Goal: Transaction & Acquisition: Purchase product/service

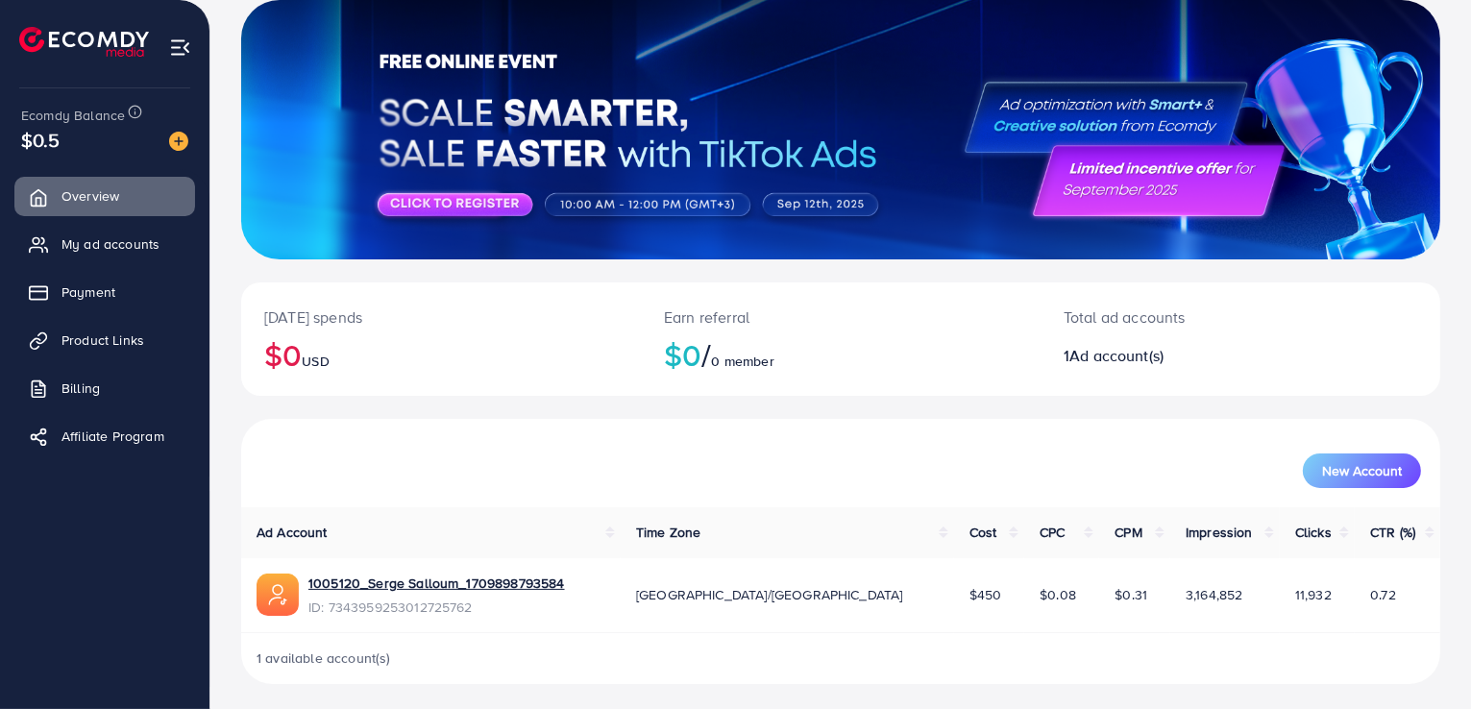
scroll to position [124, 0]
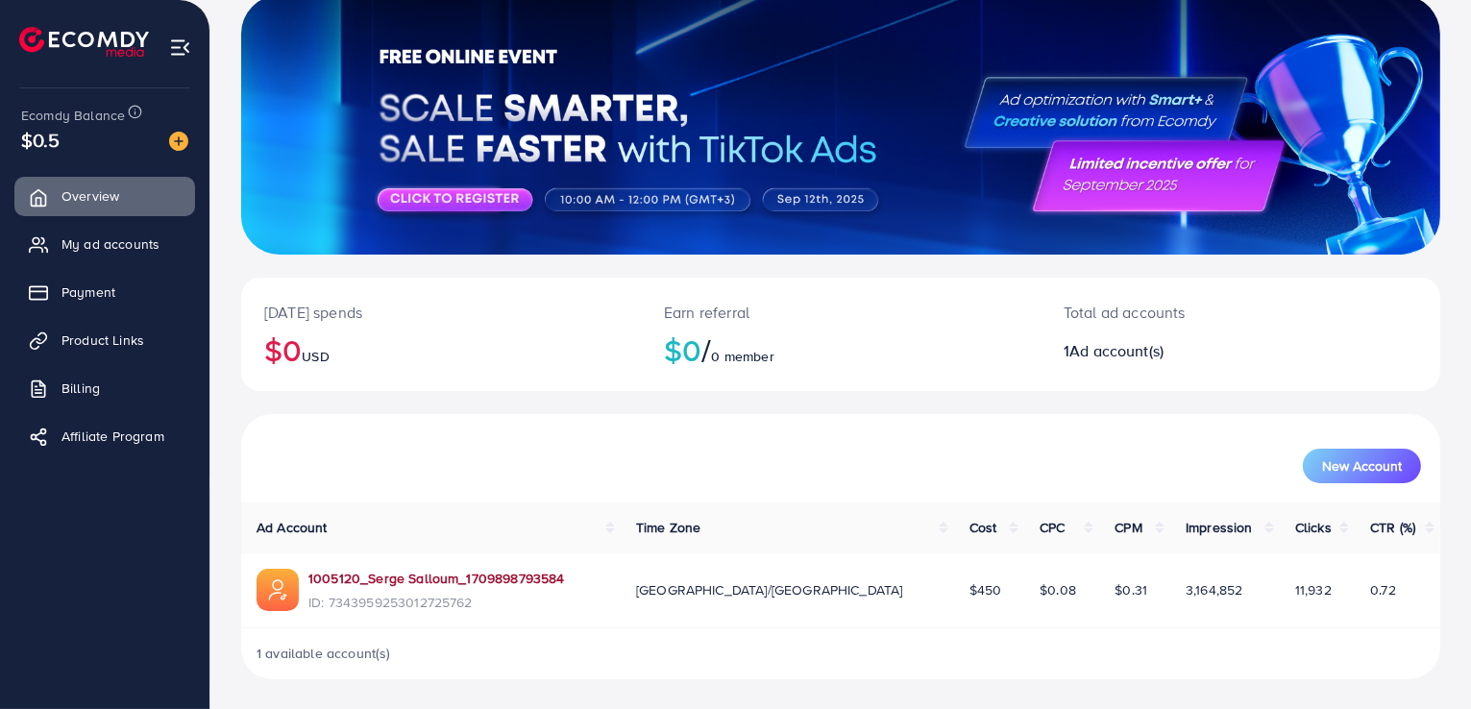
click at [492, 583] on link "1005120_Serge Salloum_1709898793584" at bounding box center [436, 578] width 257 height 19
click at [178, 134] on img at bounding box center [178, 141] width 19 height 19
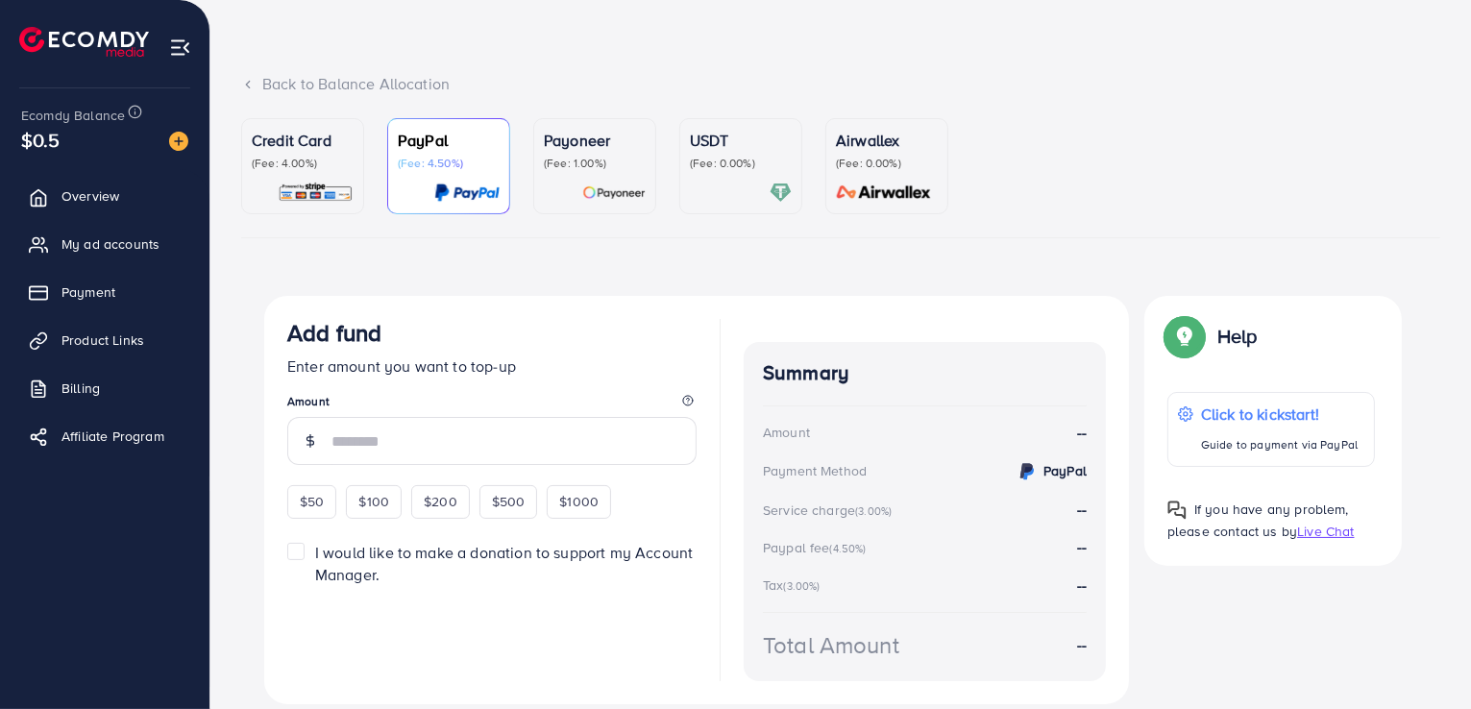
scroll to position [37, 0]
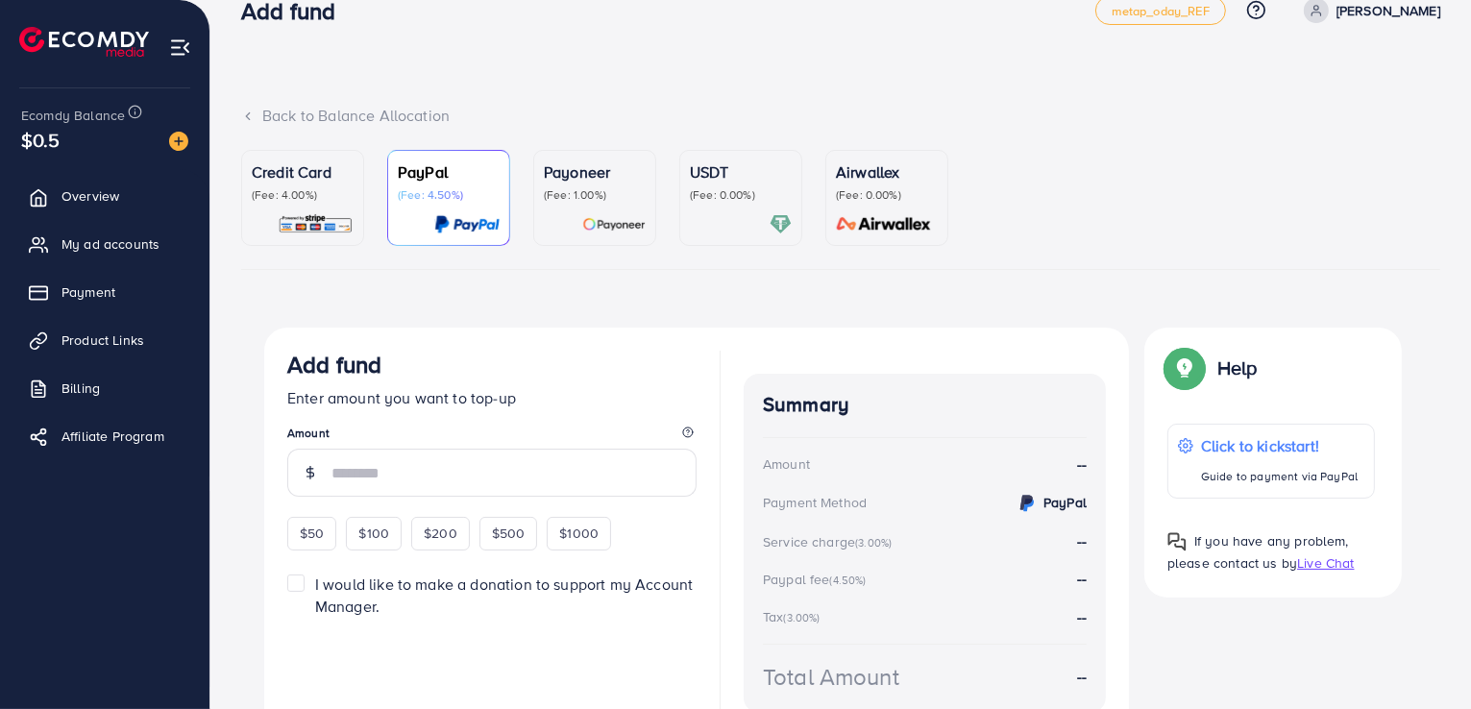
click at [763, 201] on p "(Fee: 0.00%)" at bounding box center [741, 194] width 102 height 15
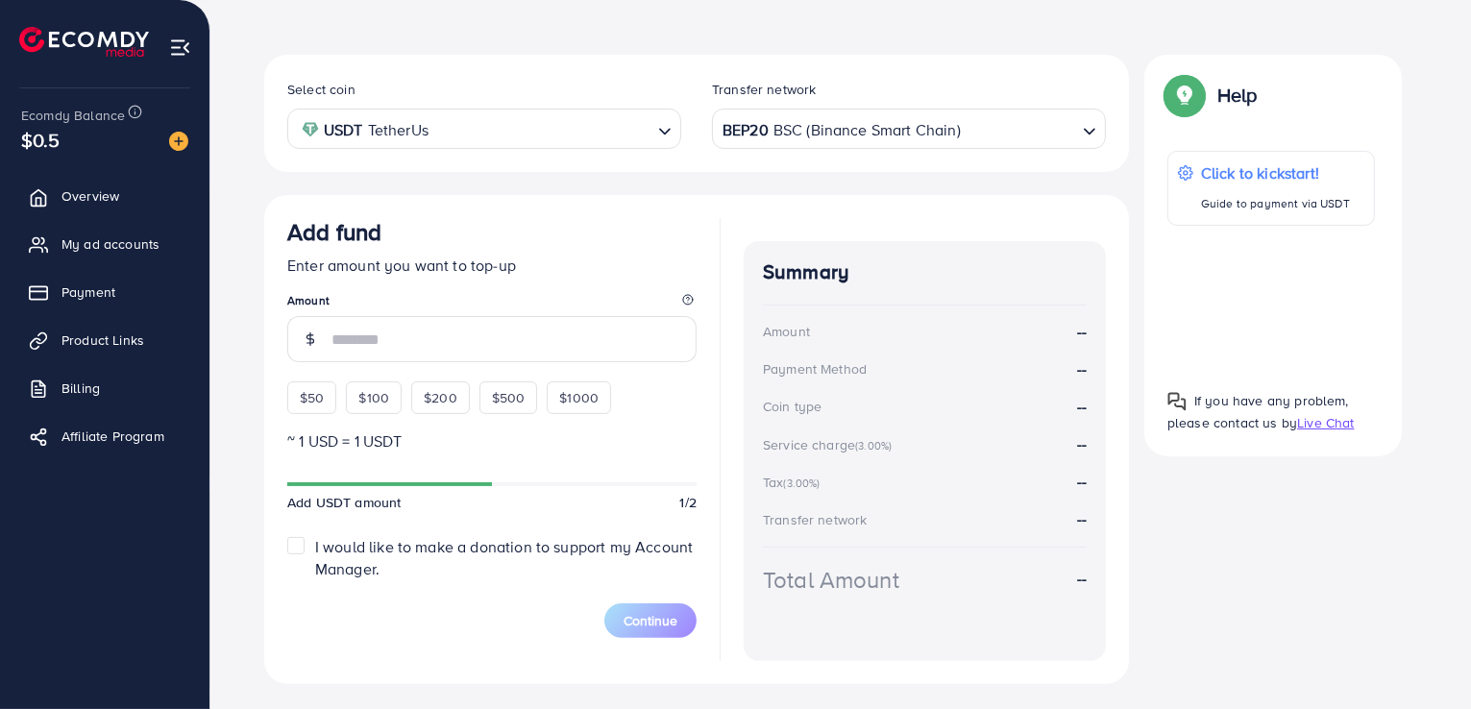
scroll to position [326, 0]
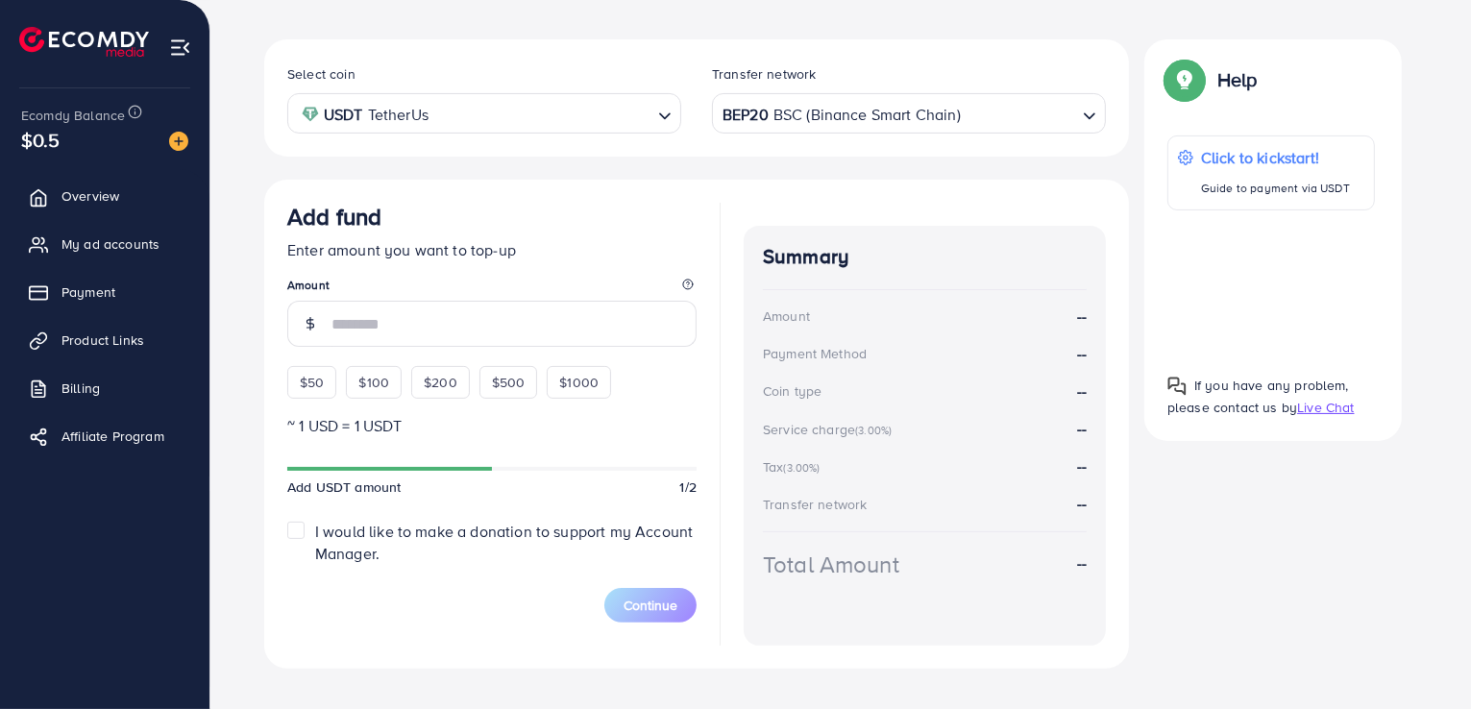
click at [827, 117] on div "BEP20 BSC (Binance Smart Chain)" at bounding box center [898, 112] width 358 height 34
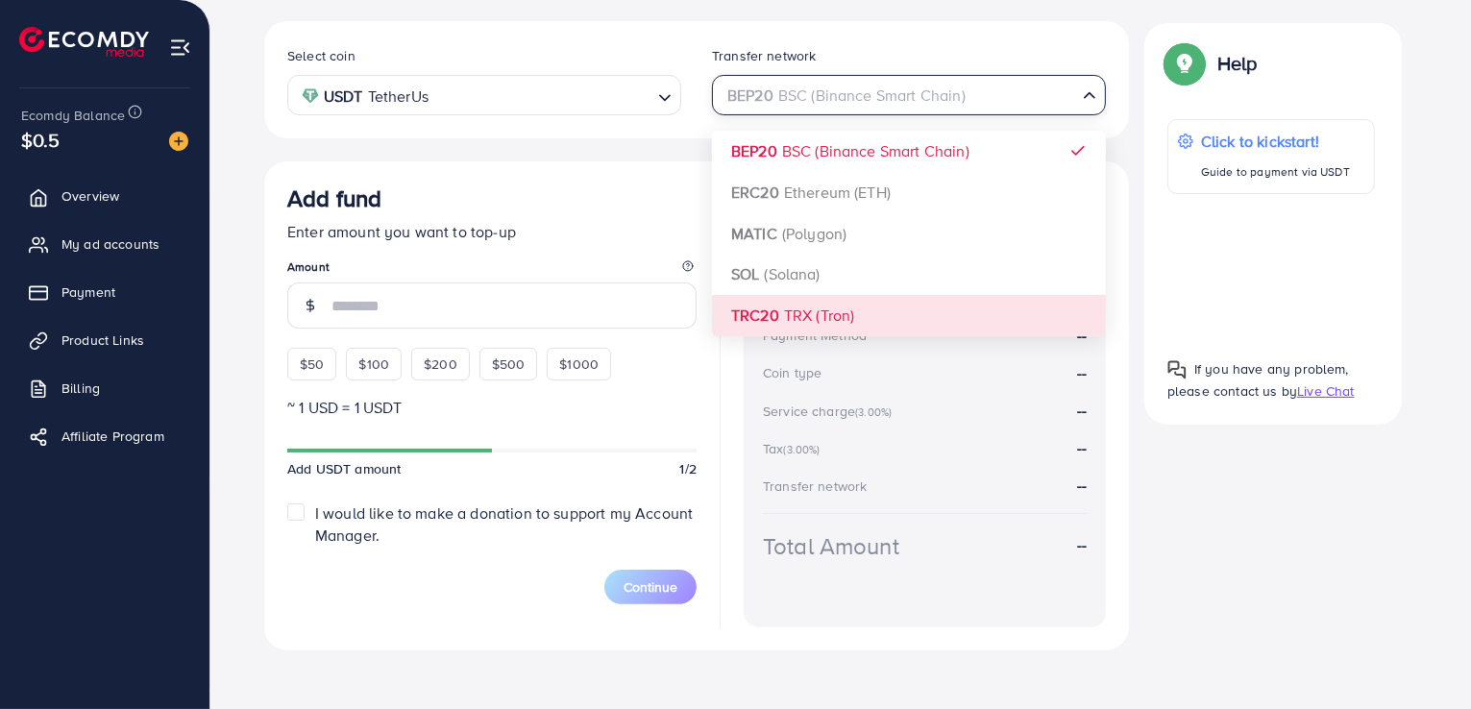
scroll to position [354, 0]
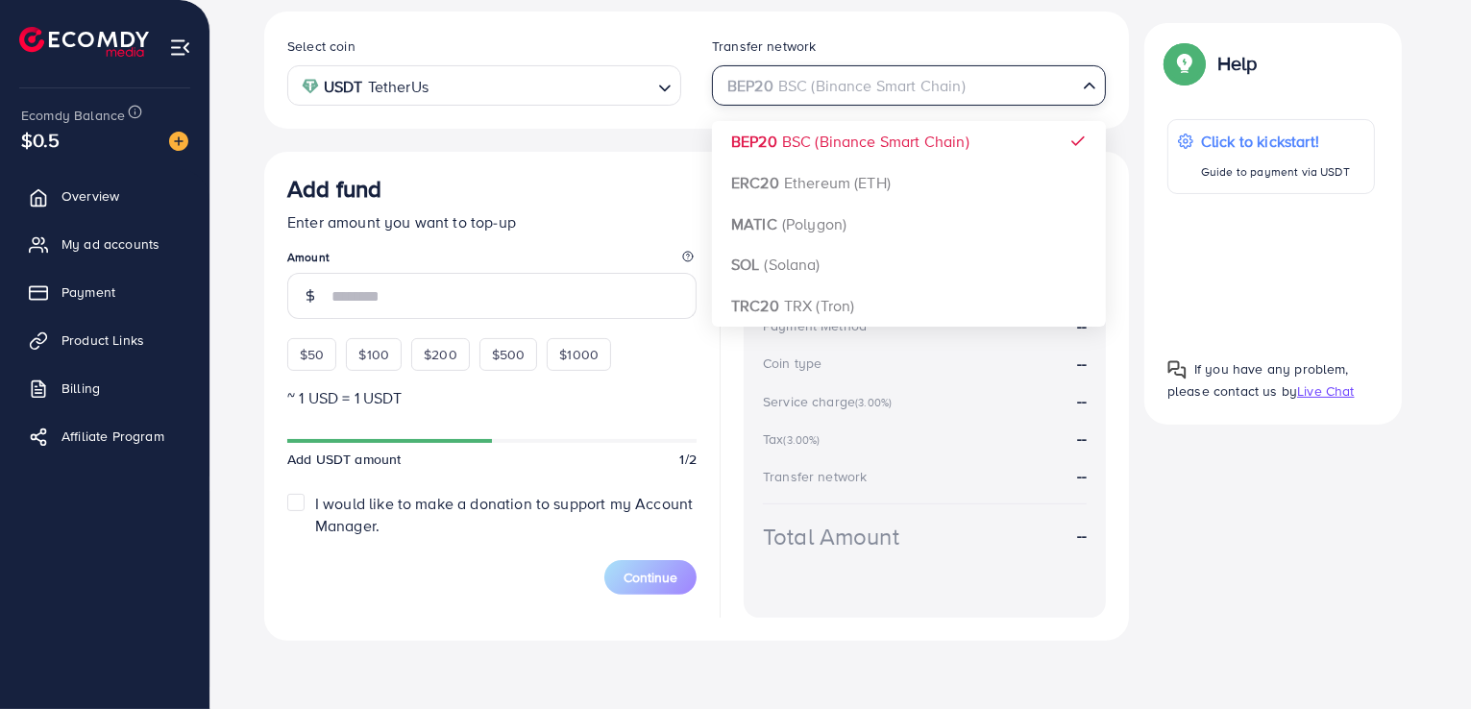
click at [520, 74] on input "Search for option" at bounding box center [542, 86] width 216 height 30
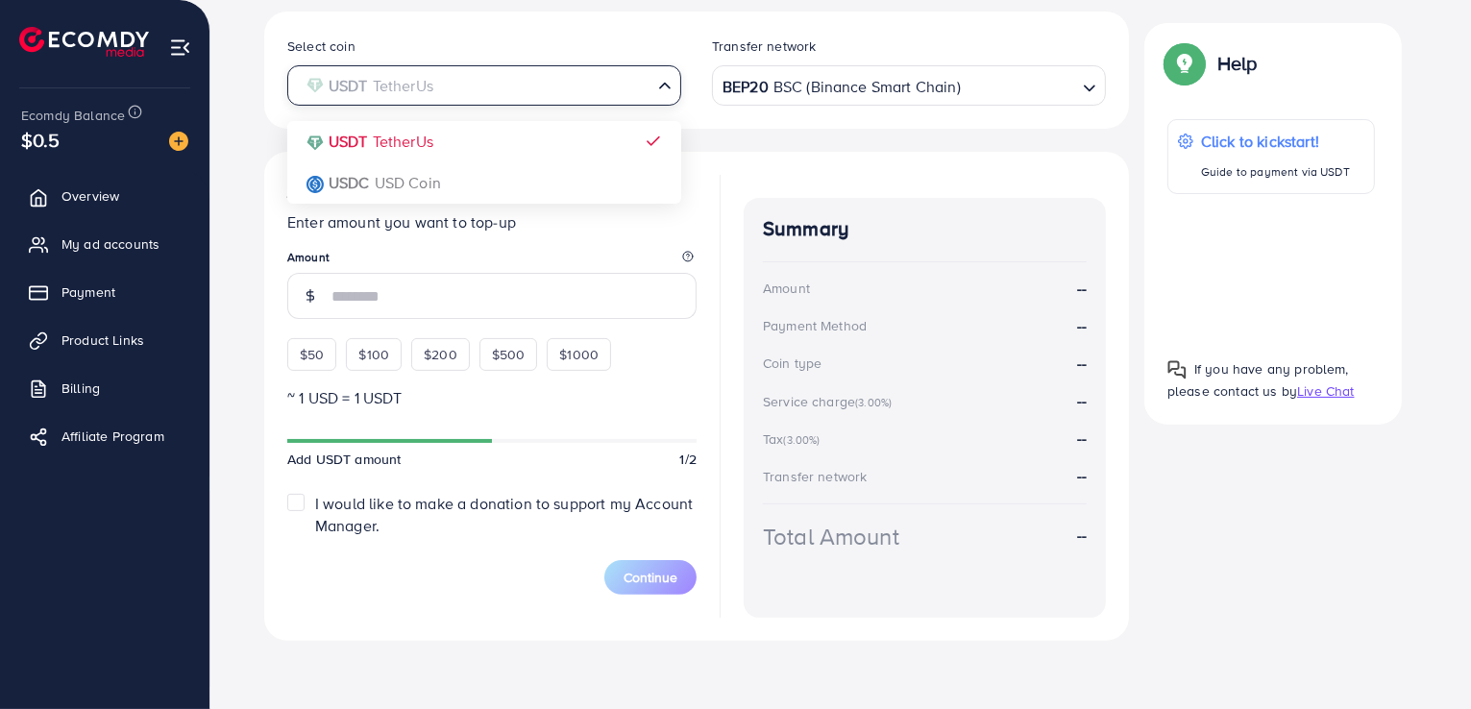
click at [442, 154] on div "Select coin USDT TetherUs Loading... USDT TetherUs USDC USD Coin Transfer netwo…" at bounding box center [696, 326] width 865 height 629
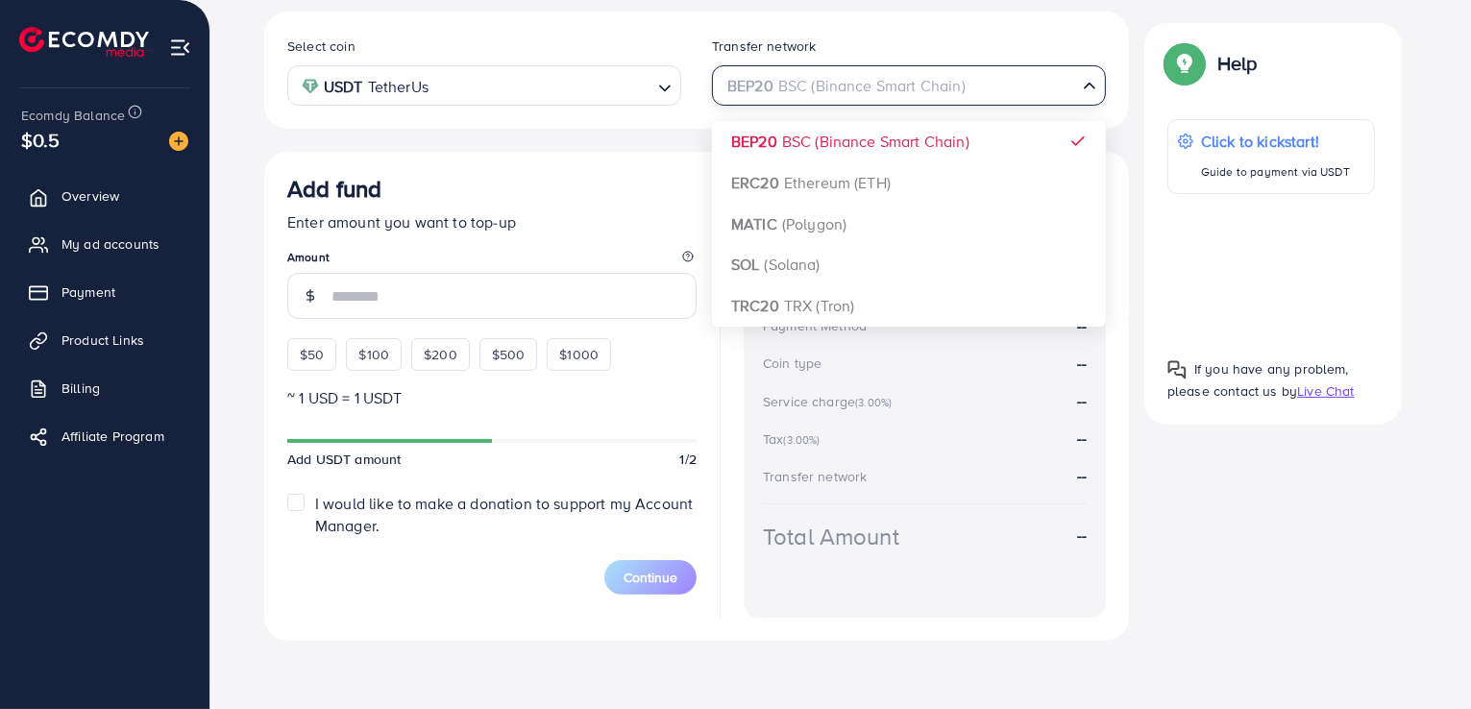
click at [758, 89] on div "BEP20 BSC (Binance Smart Chain)" at bounding box center [898, 84] width 358 height 34
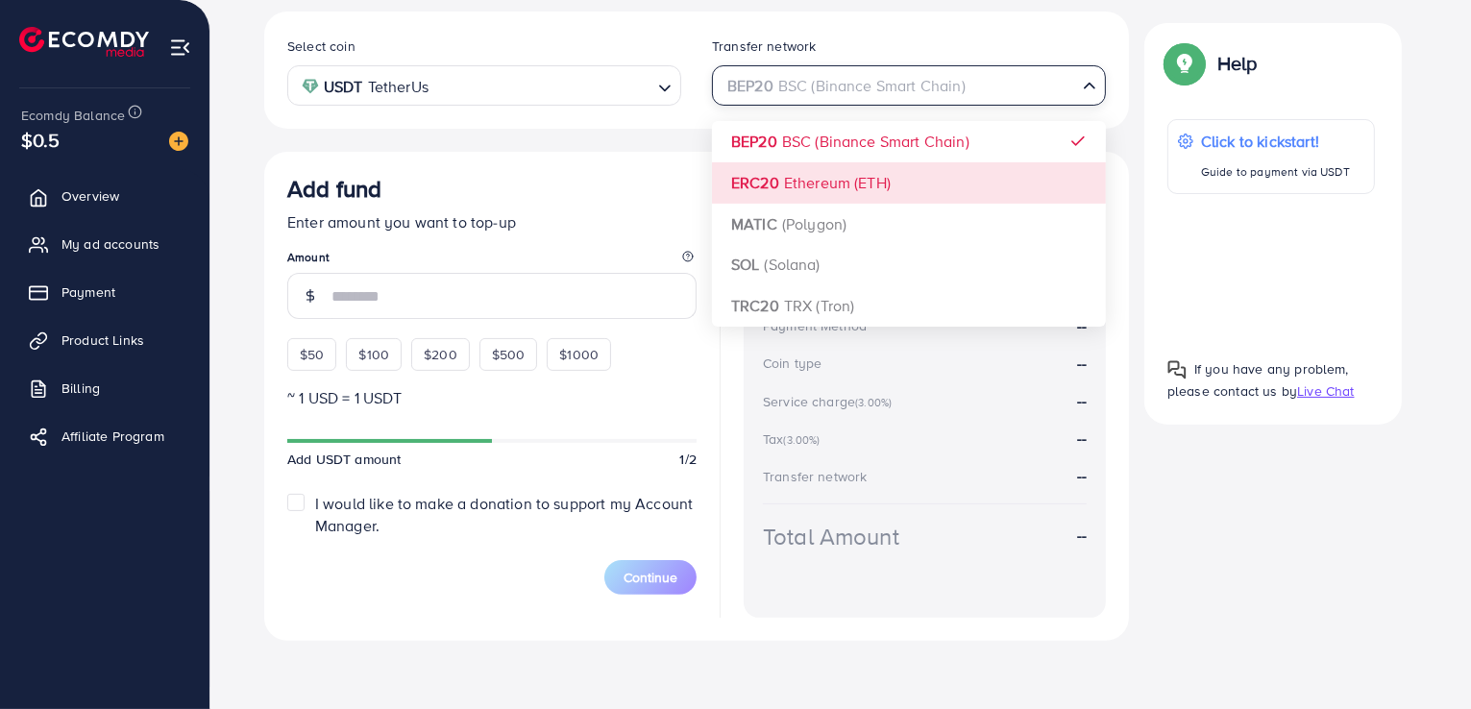
scroll to position [161, 0]
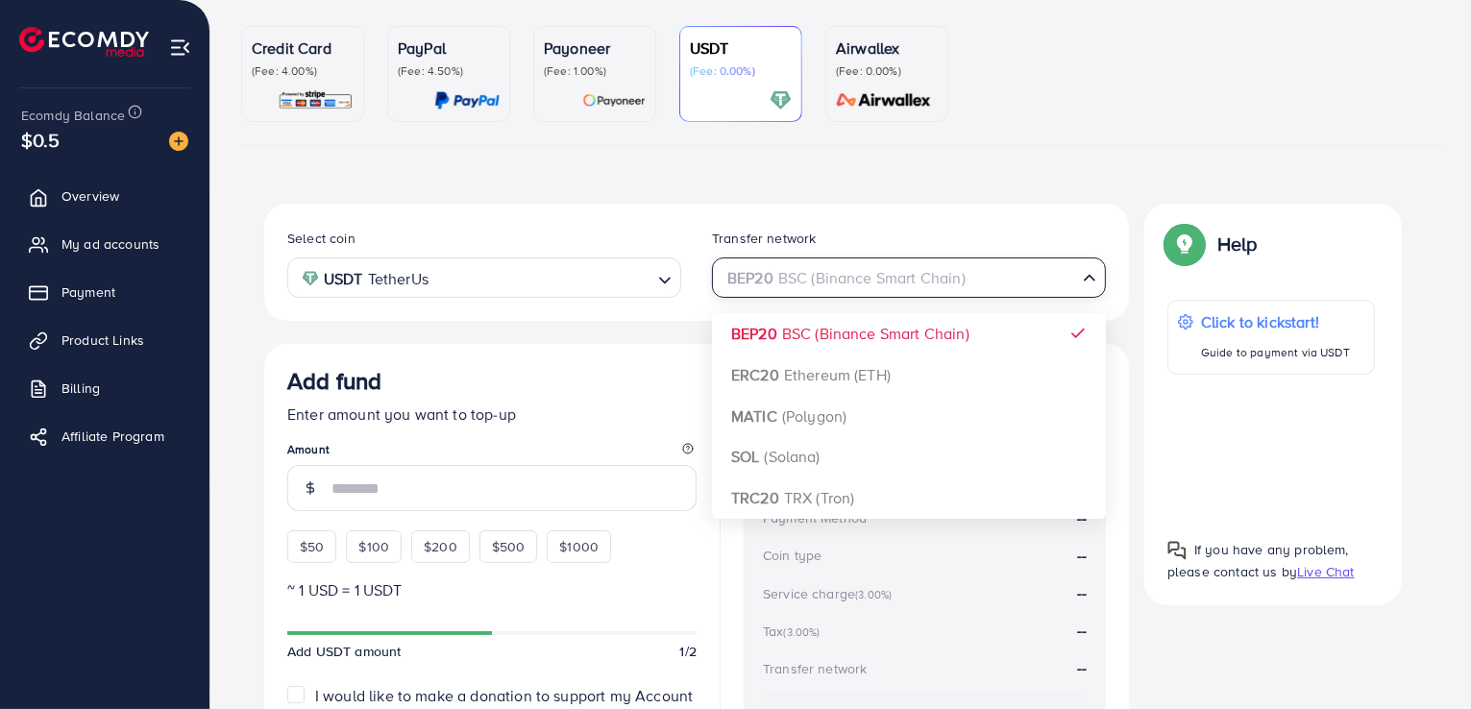
click at [753, 324] on div "Select coin USDT TetherUs Loading... Transfer network BEP20 BSC (Binance Smart …" at bounding box center [696, 518] width 865 height 629
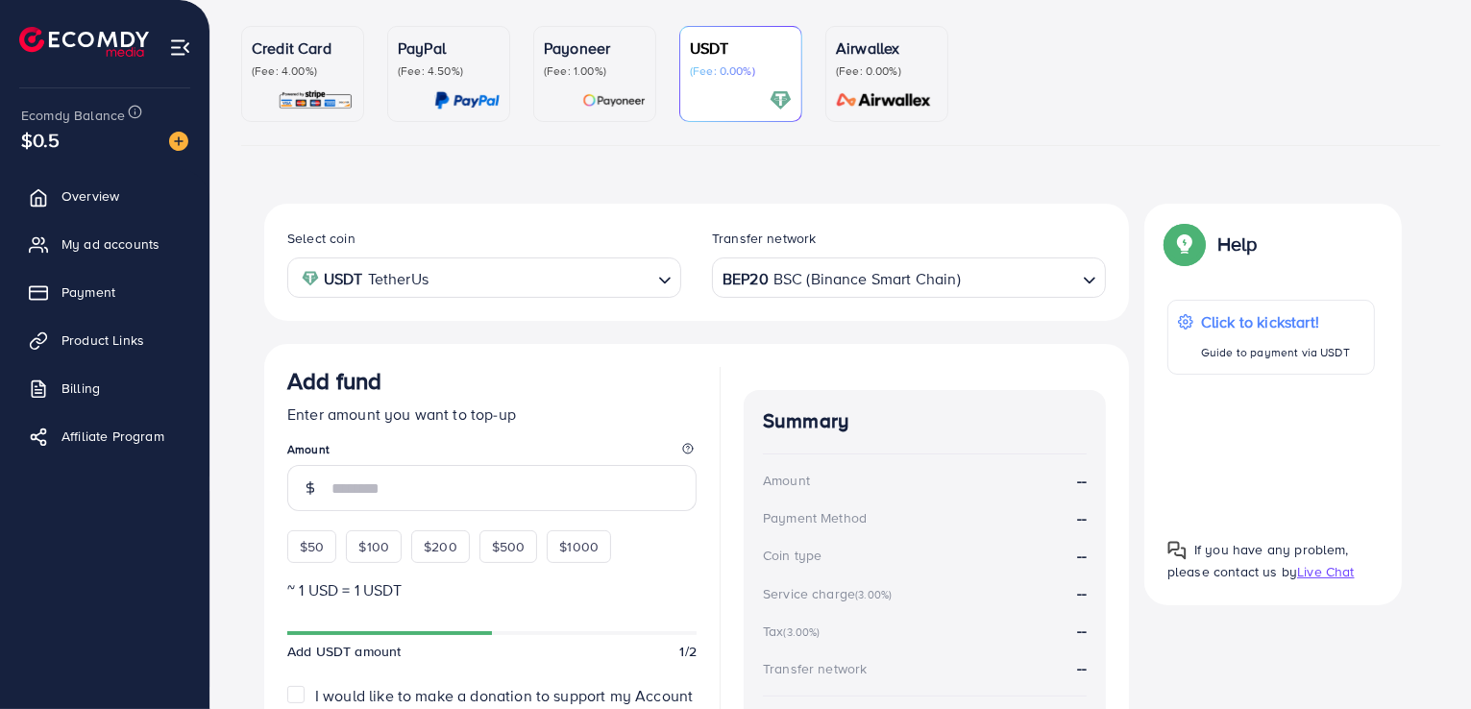
click at [656, 397] on div "Add fund" at bounding box center [491, 385] width 409 height 36
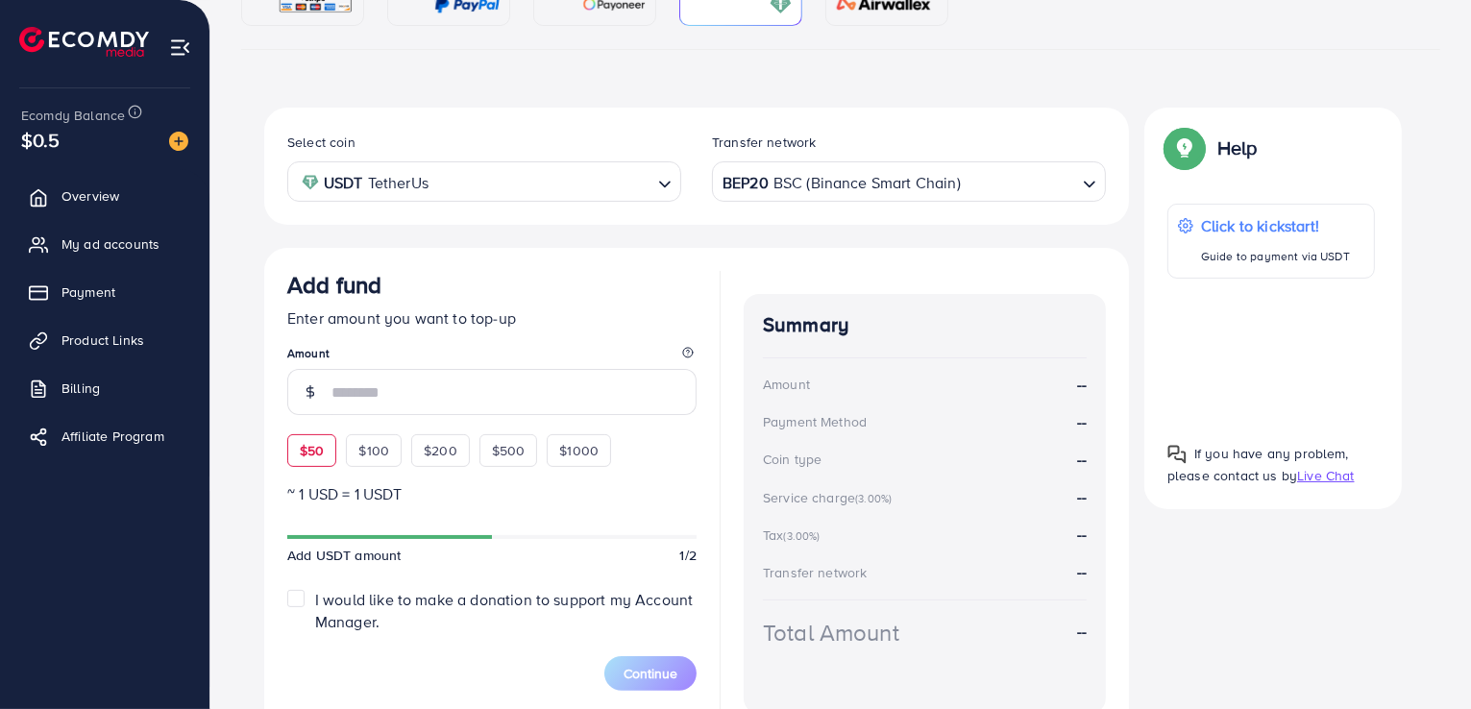
click at [302, 451] on span "$50" at bounding box center [312, 450] width 24 height 19
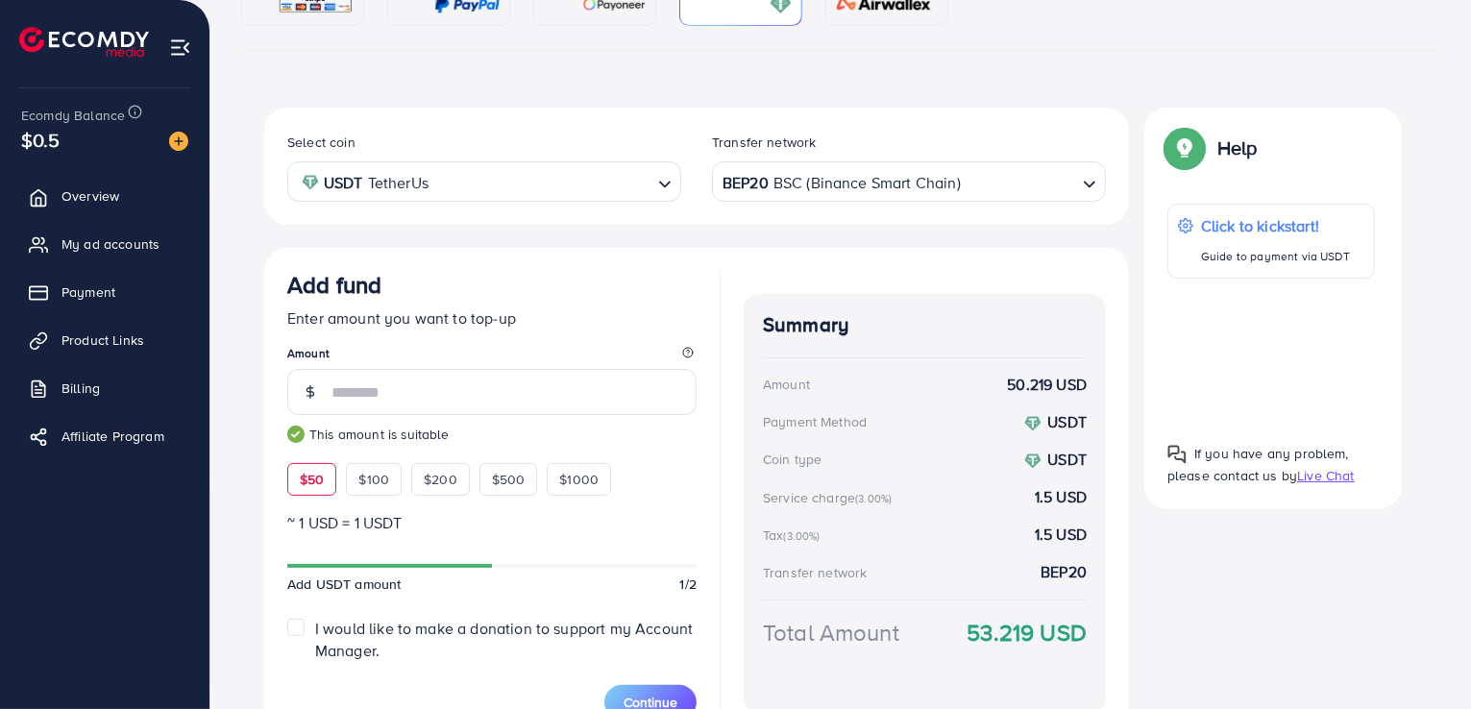
click at [480, 345] on legend "Amount" at bounding box center [491, 357] width 409 height 24
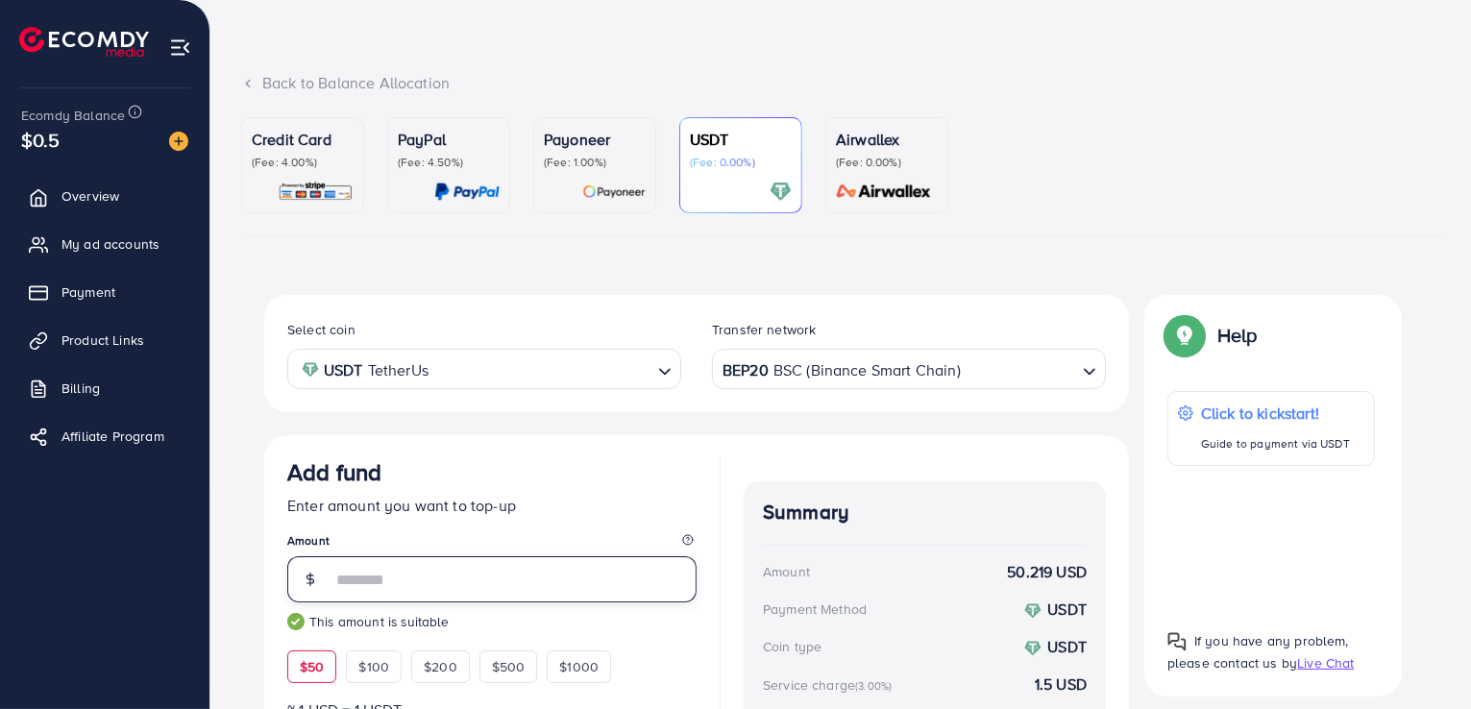
scroll to position [192, 0]
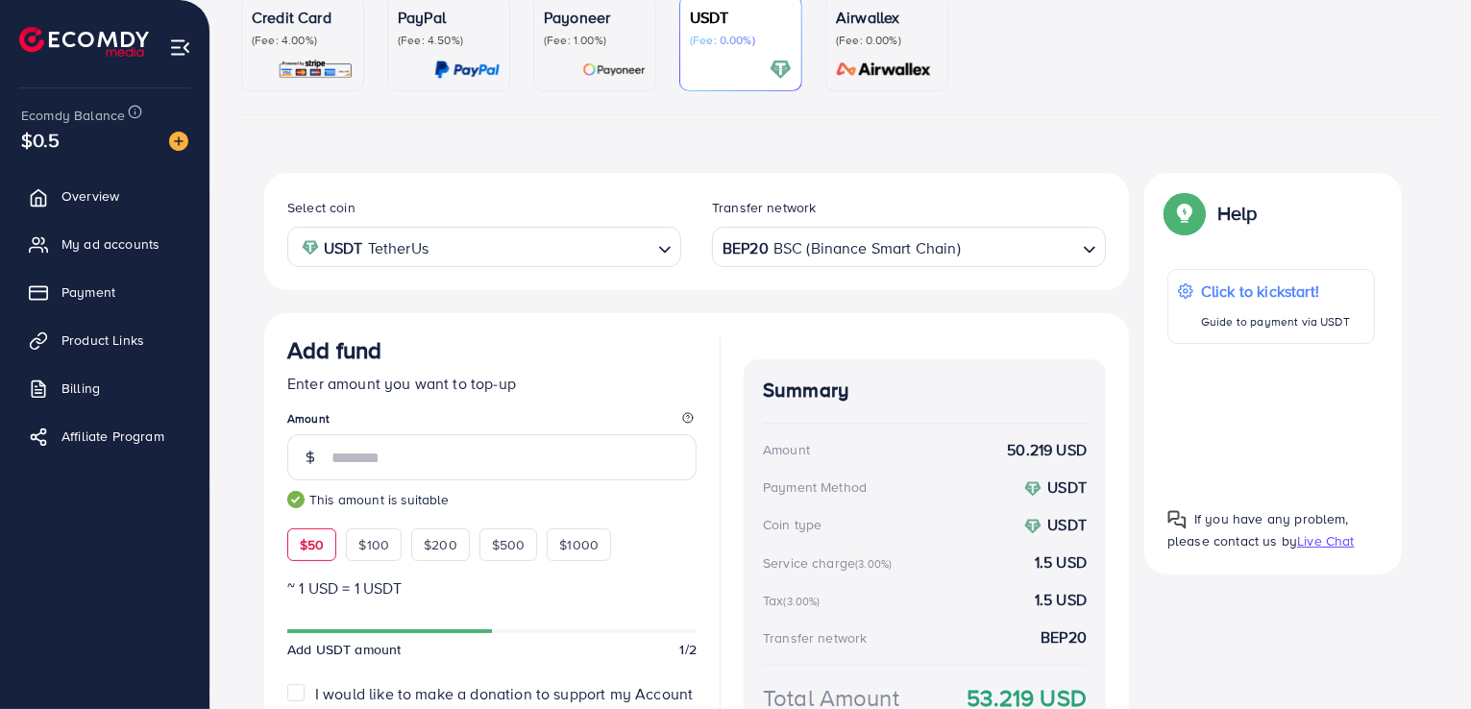
click at [662, 262] on div "USDT TetherUs Loading..." at bounding box center [484, 246] width 394 height 39
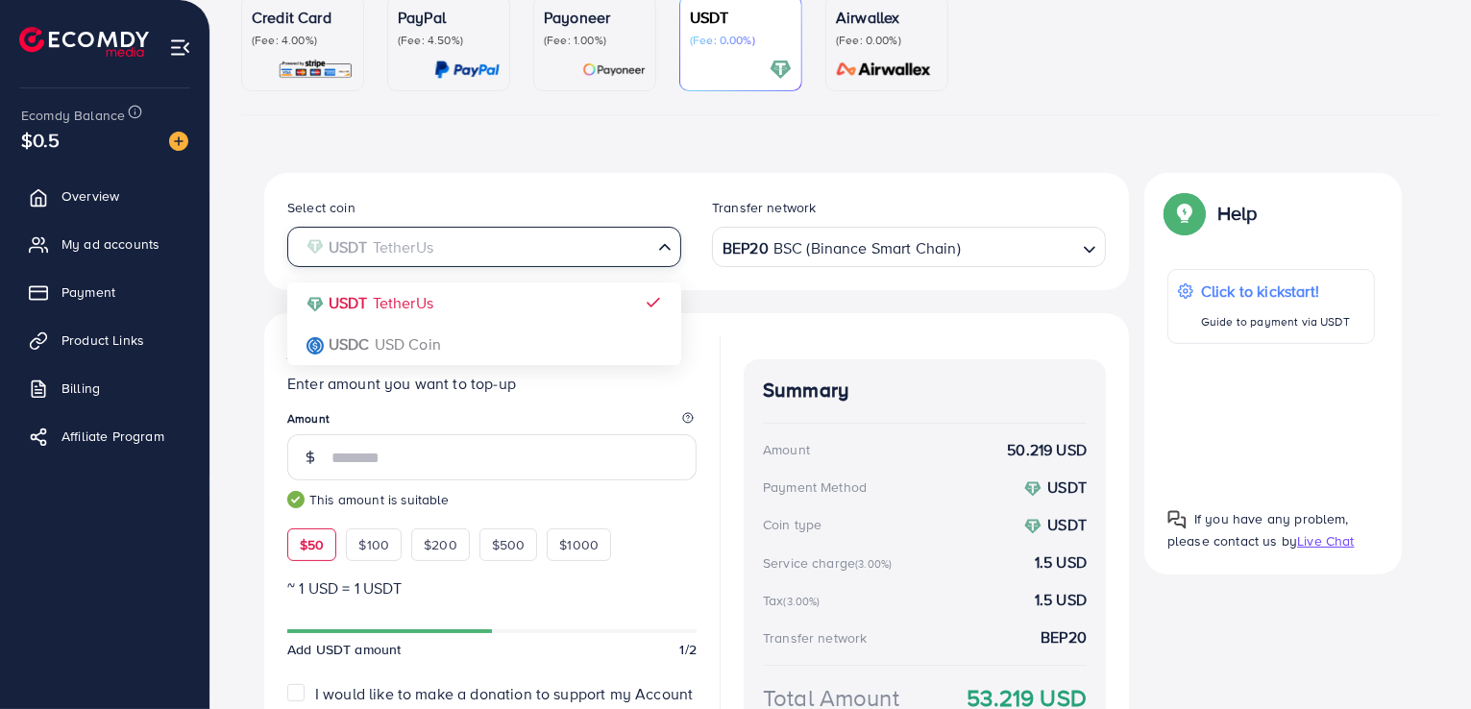
click at [524, 301] on div "Select coin USDT TetherUs Loading... USDT TetherUs USDC USD Coin Transfer netwo…" at bounding box center [696, 490] width 865 height 635
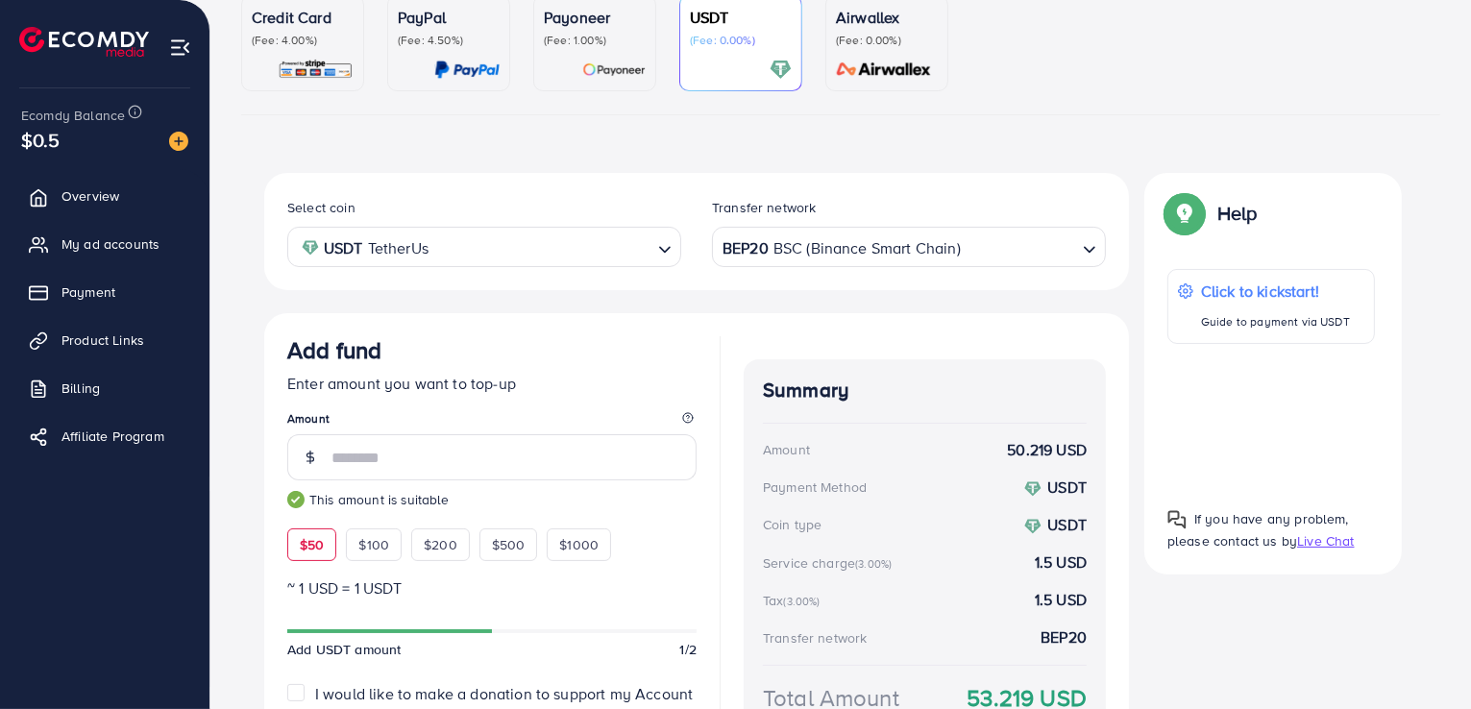
click at [715, 256] on div "BEP20 BSC (Binance Smart Chain) Loading..." at bounding box center [909, 246] width 394 height 39
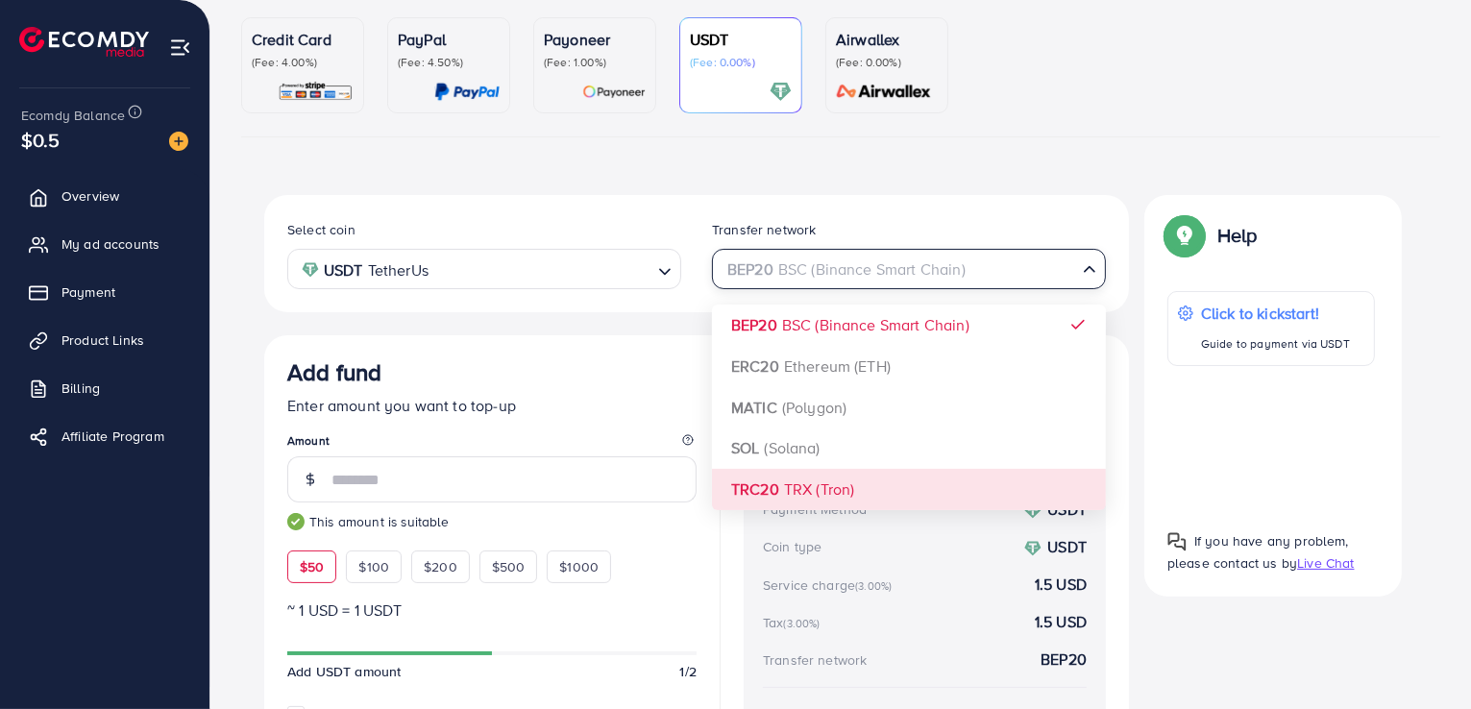
scroll to position [167, 0]
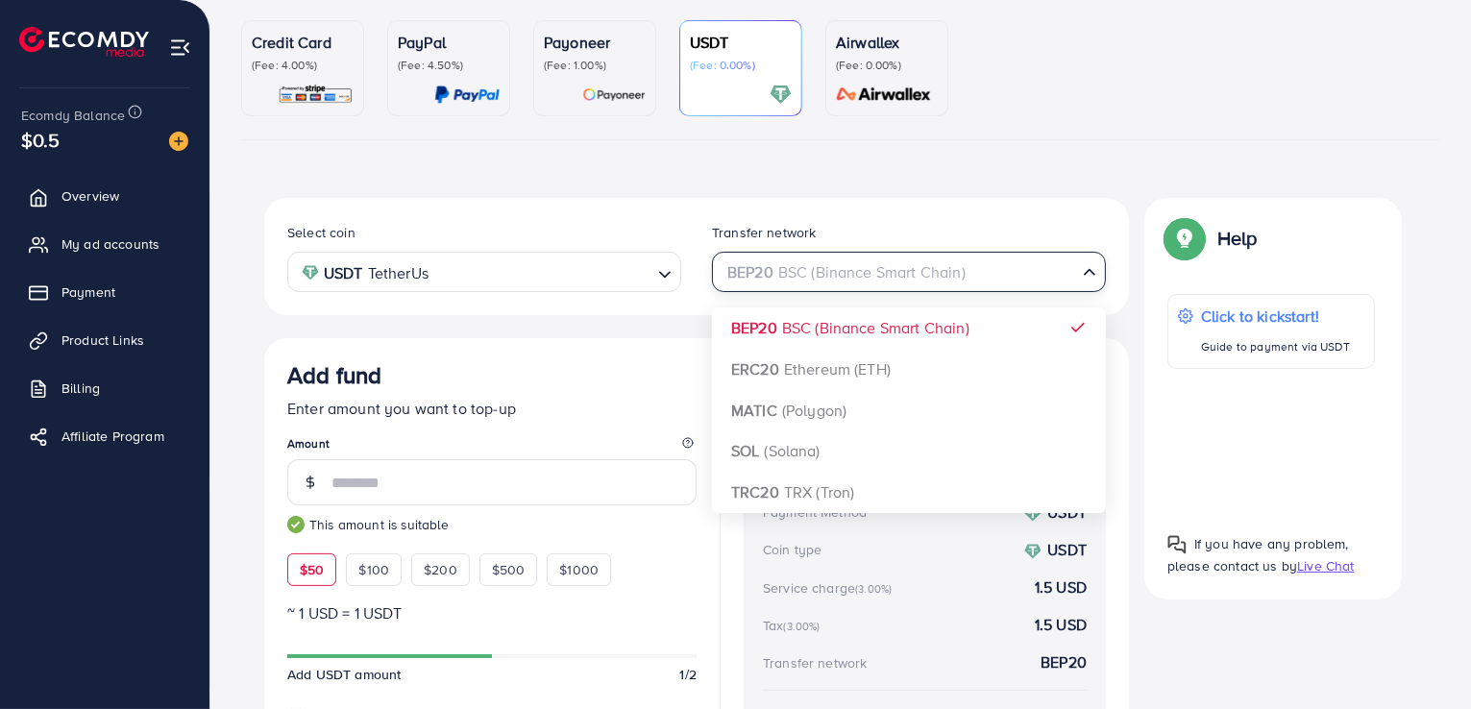
click at [702, 296] on div "Select coin USDT TetherUs Loading... Transfer network BEP20 BSC (Binance Smart …" at bounding box center [696, 256] width 865 height 117
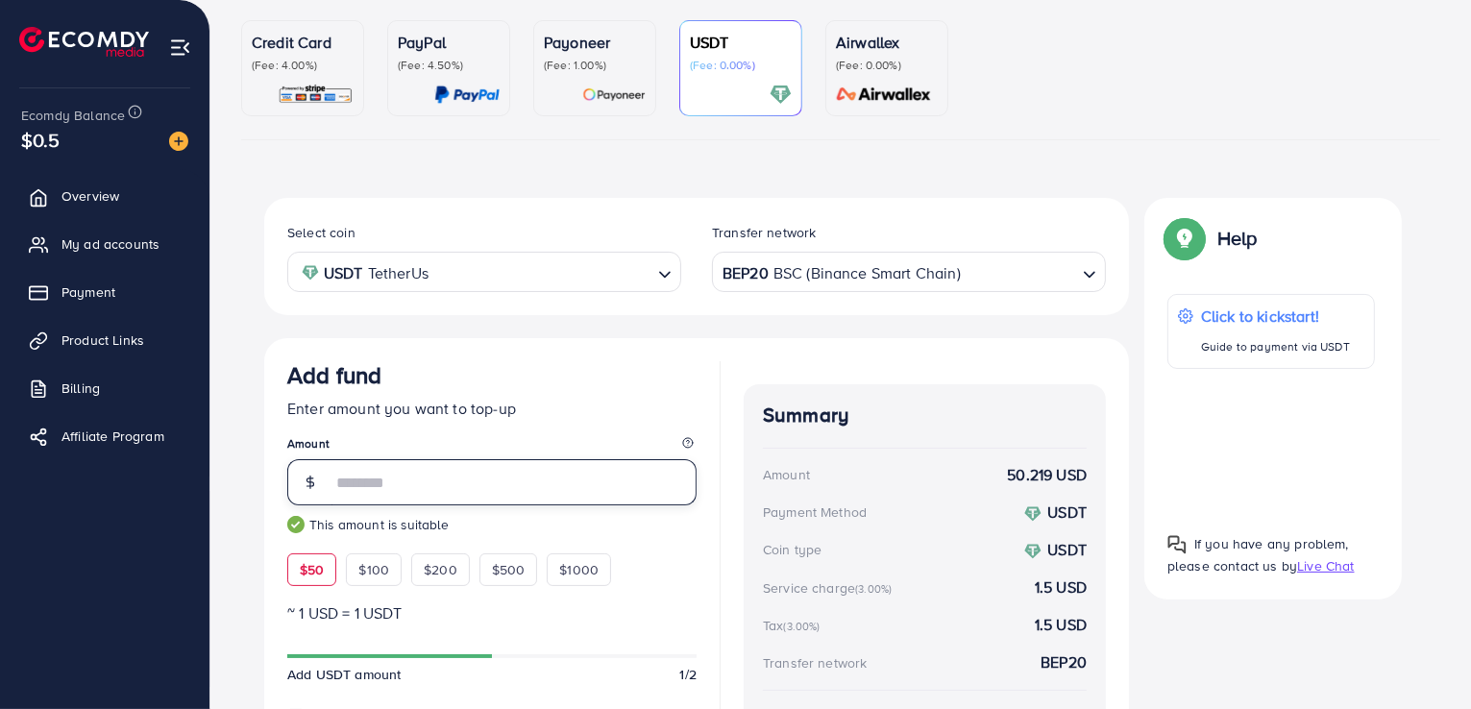
click at [453, 461] on input "**" at bounding box center [513, 482] width 365 height 46
type input "*"
type input "**"
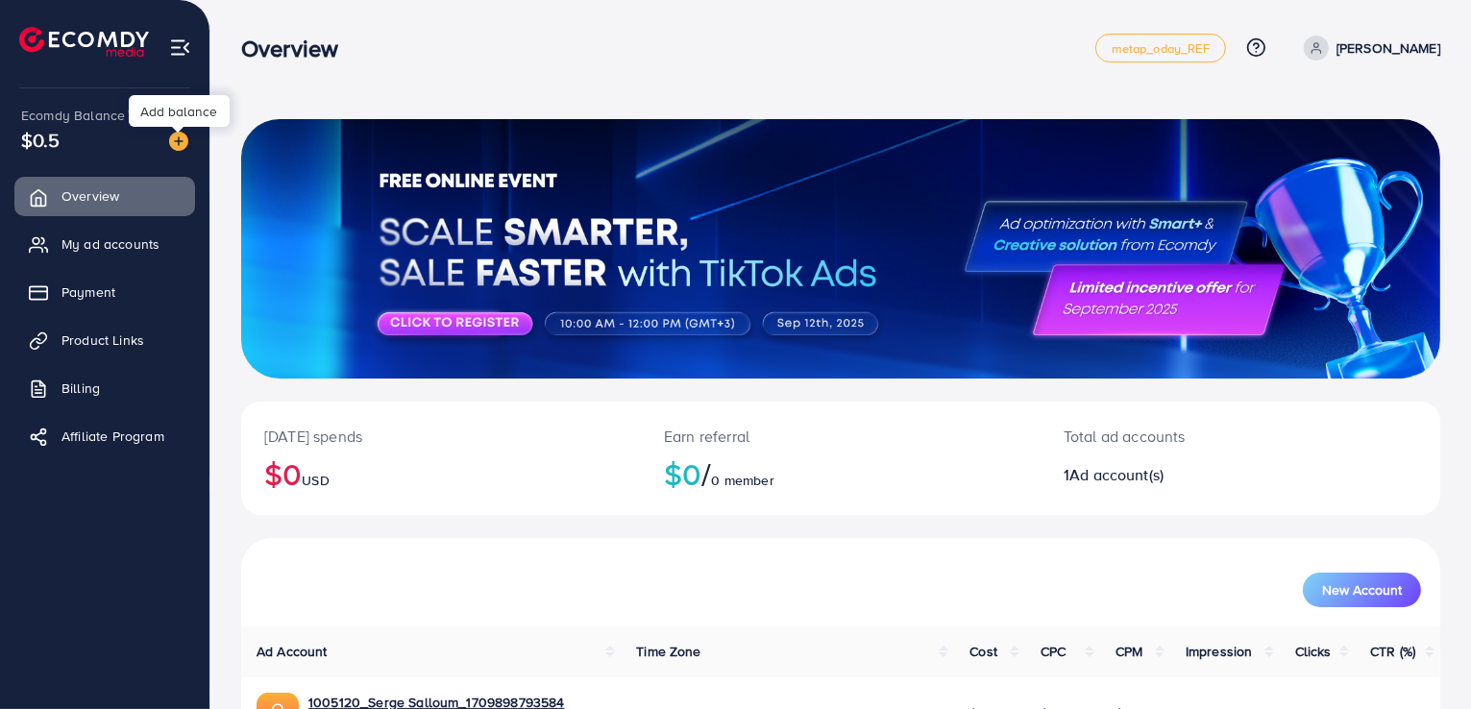
click at [180, 138] on img at bounding box center [178, 141] width 19 height 19
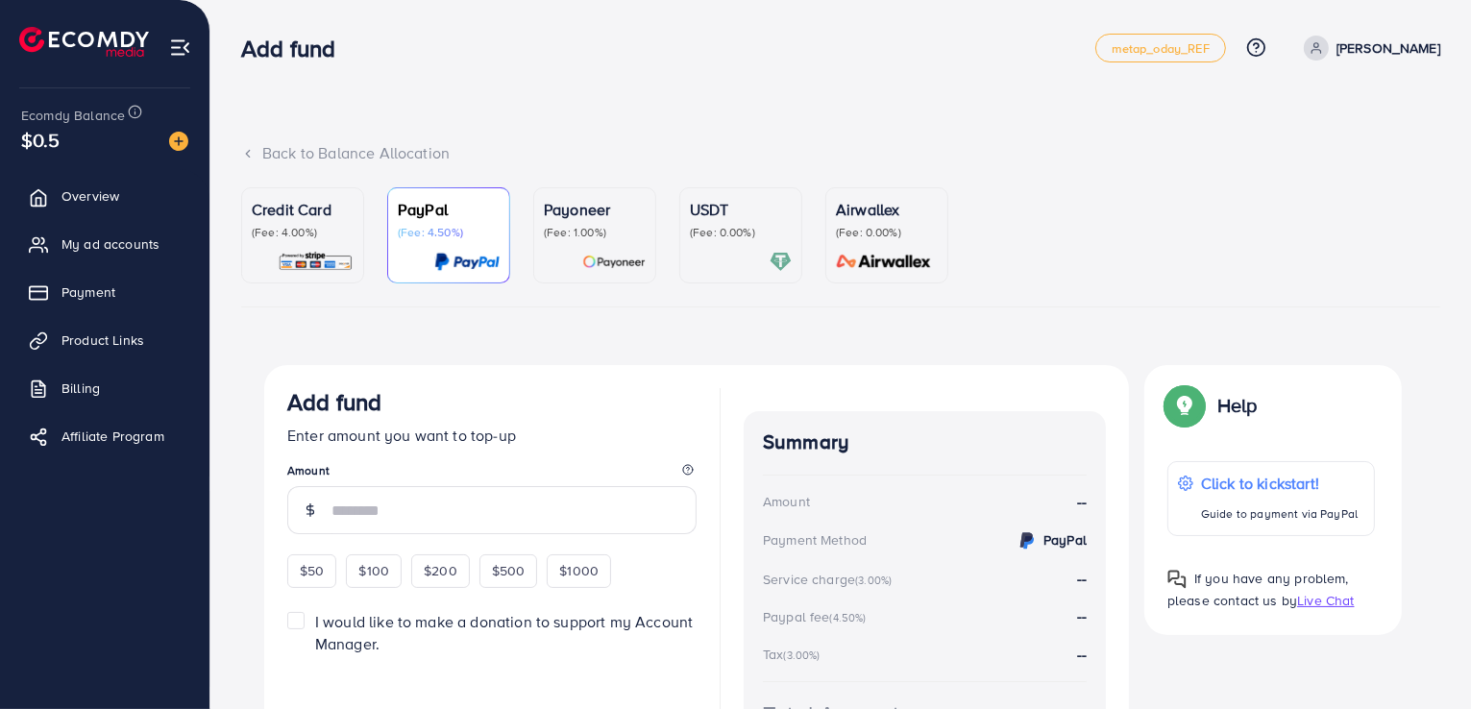
click at [725, 220] on p "USDT" at bounding box center [741, 209] width 102 height 23
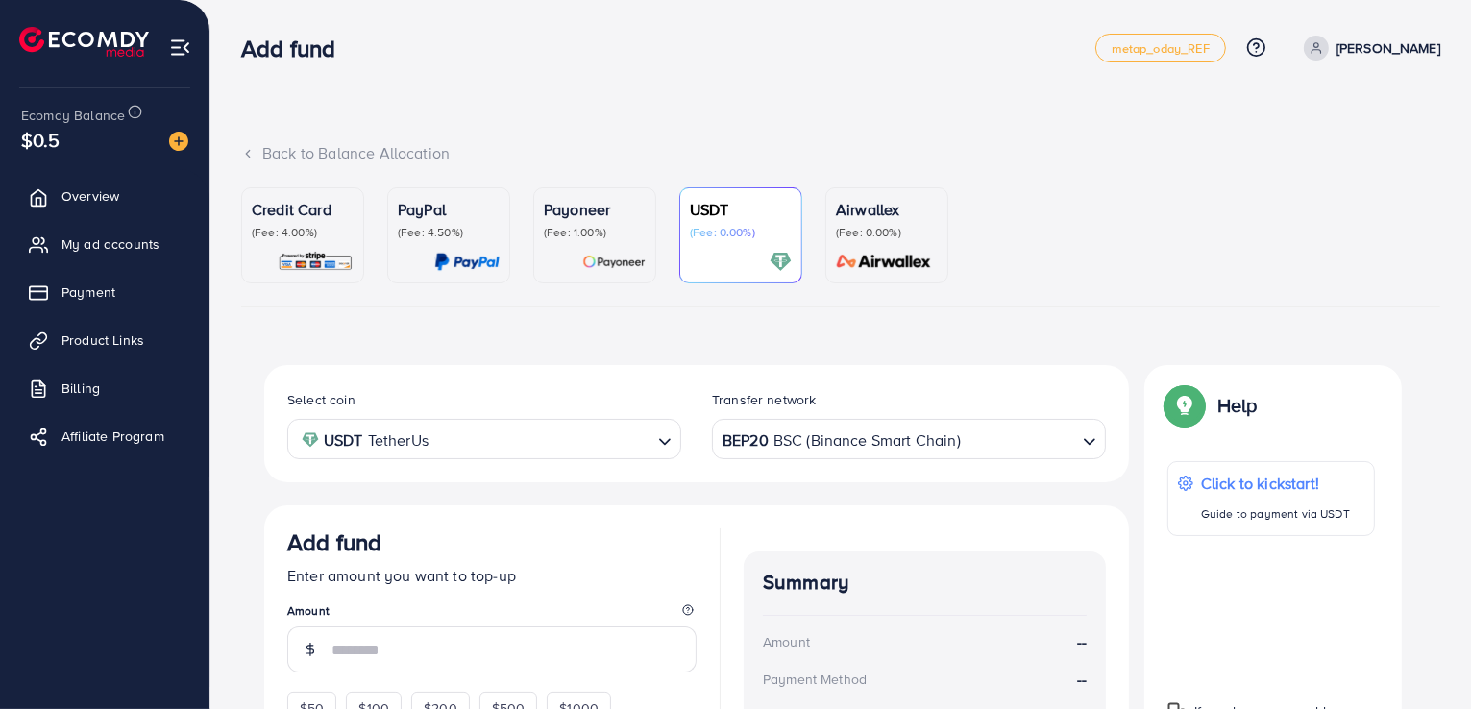
click at [430, 454] on div "USDT TetherUs Loading..." at bounding box center [484, 438] width 394 height 39
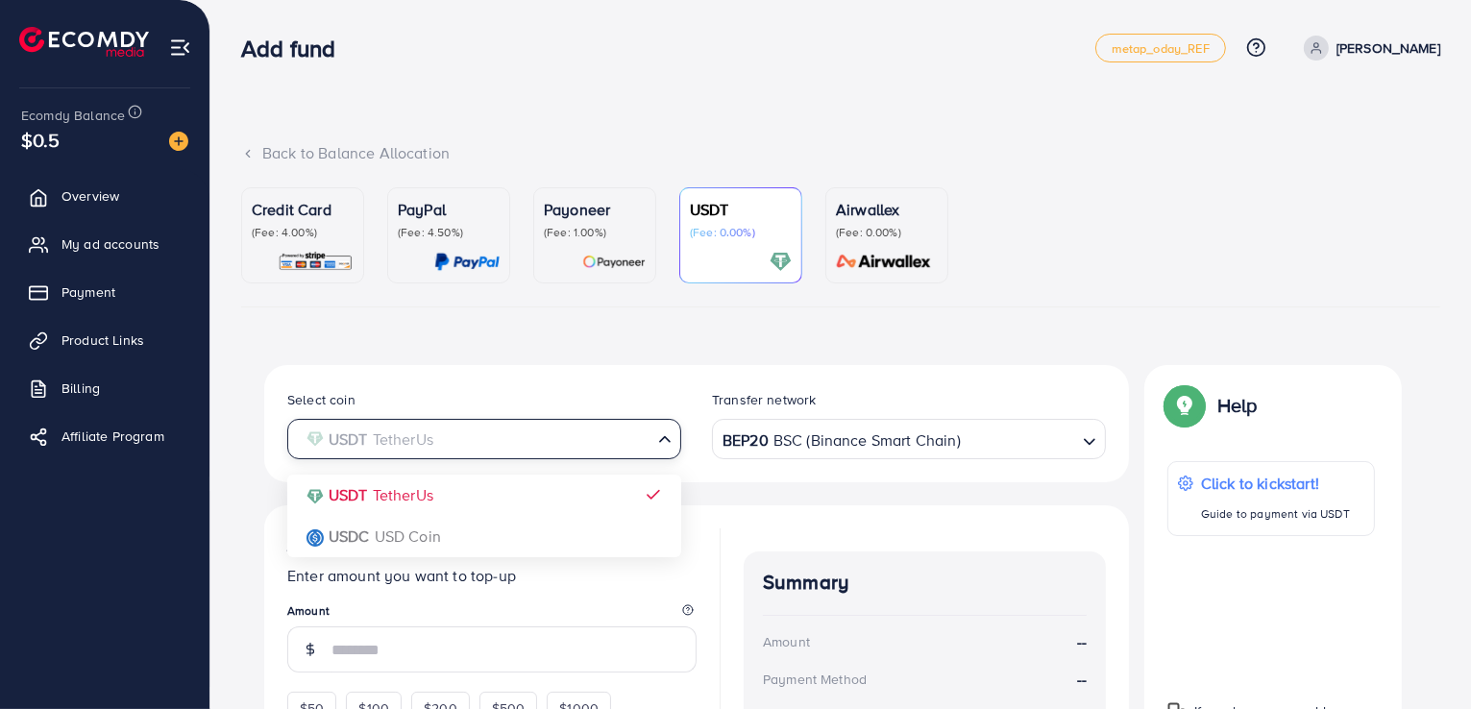
click at [438, 482] on div "Select coin USDT TetherUs Loading... USDT TetherUs USDC USD Coin Transfer netwo…" at bounding box center [696, 679] width 865 height 629
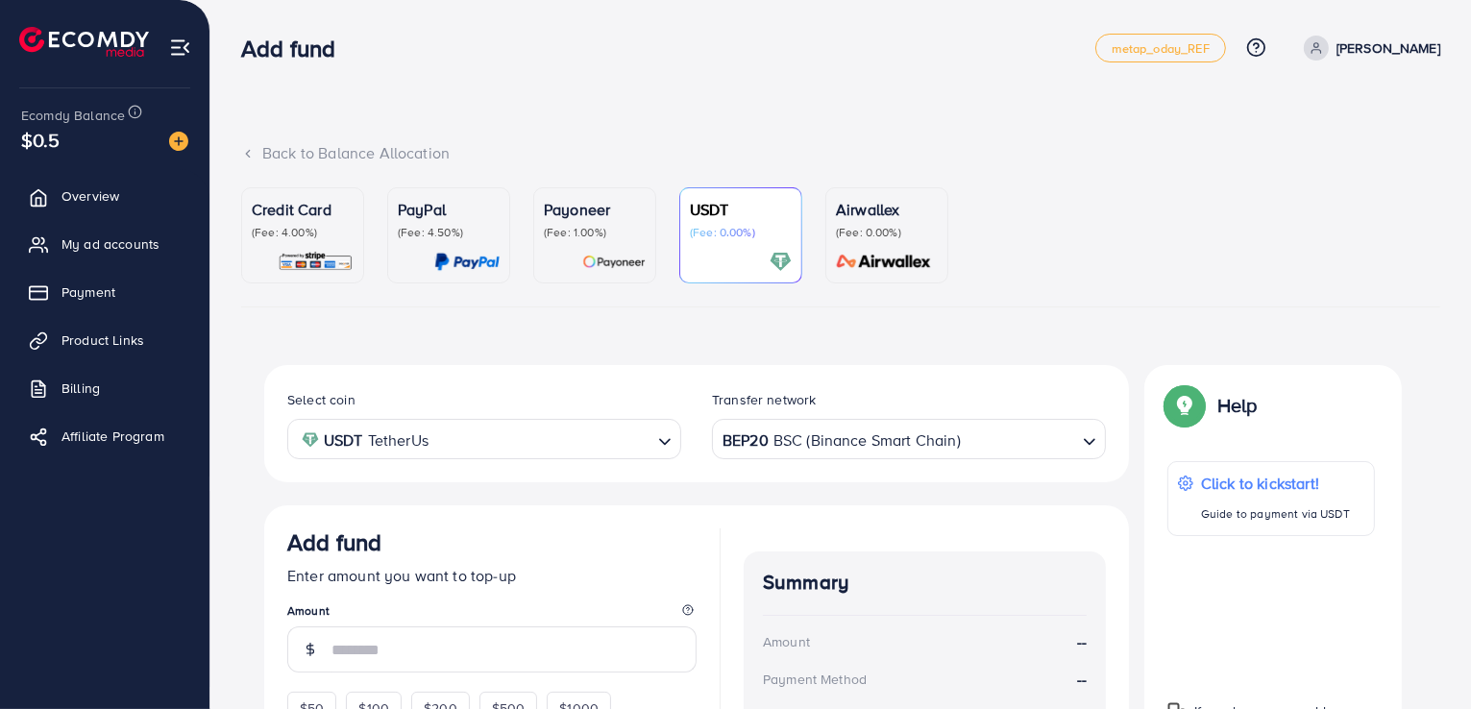
click at [822, 447] on div "BEP20 BSC (Binance Smart Chain)" at bounding box center [898, 438] width 358 height 34
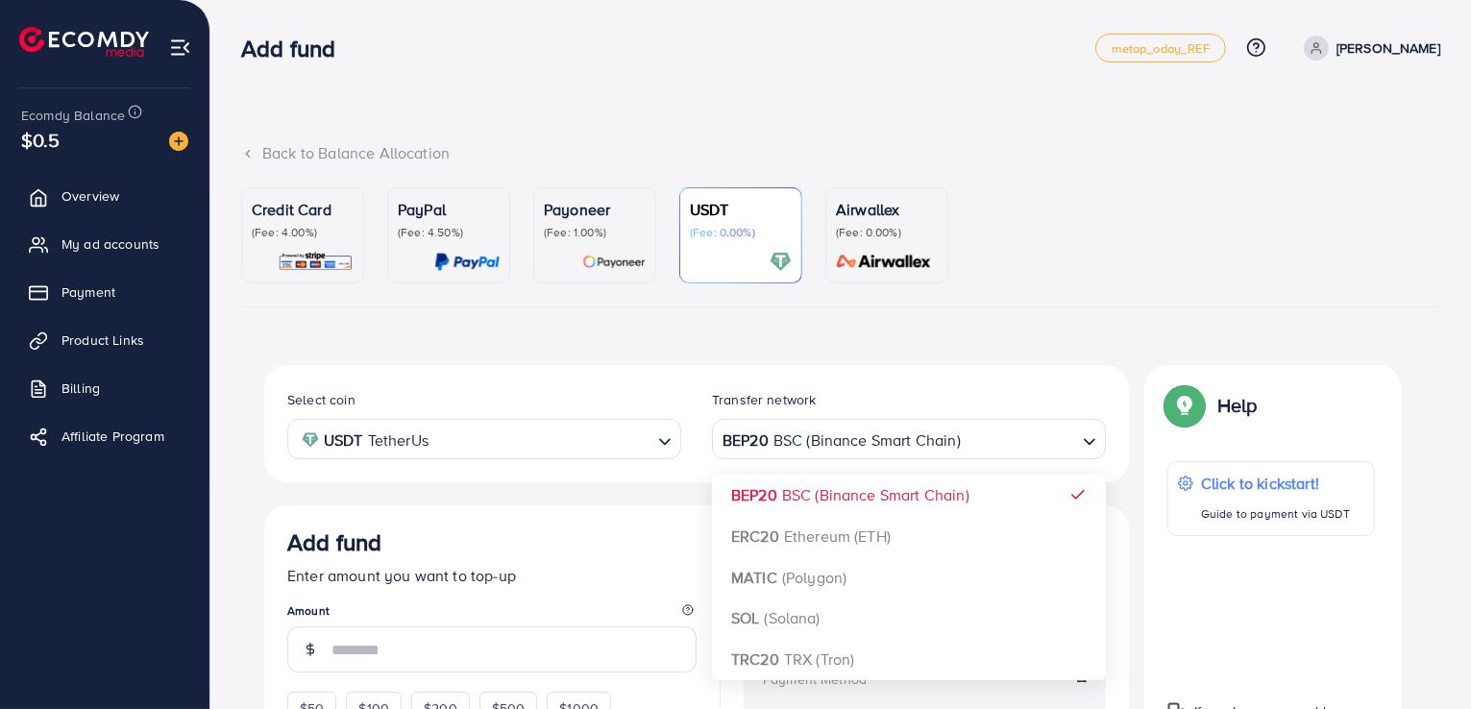
click at [821, 497] on div "Select coin USDT TetherUs Loading... Transfer network BEP20 BSC (Binance Smart …" at bounding box center [696, 679] width 865 height 629
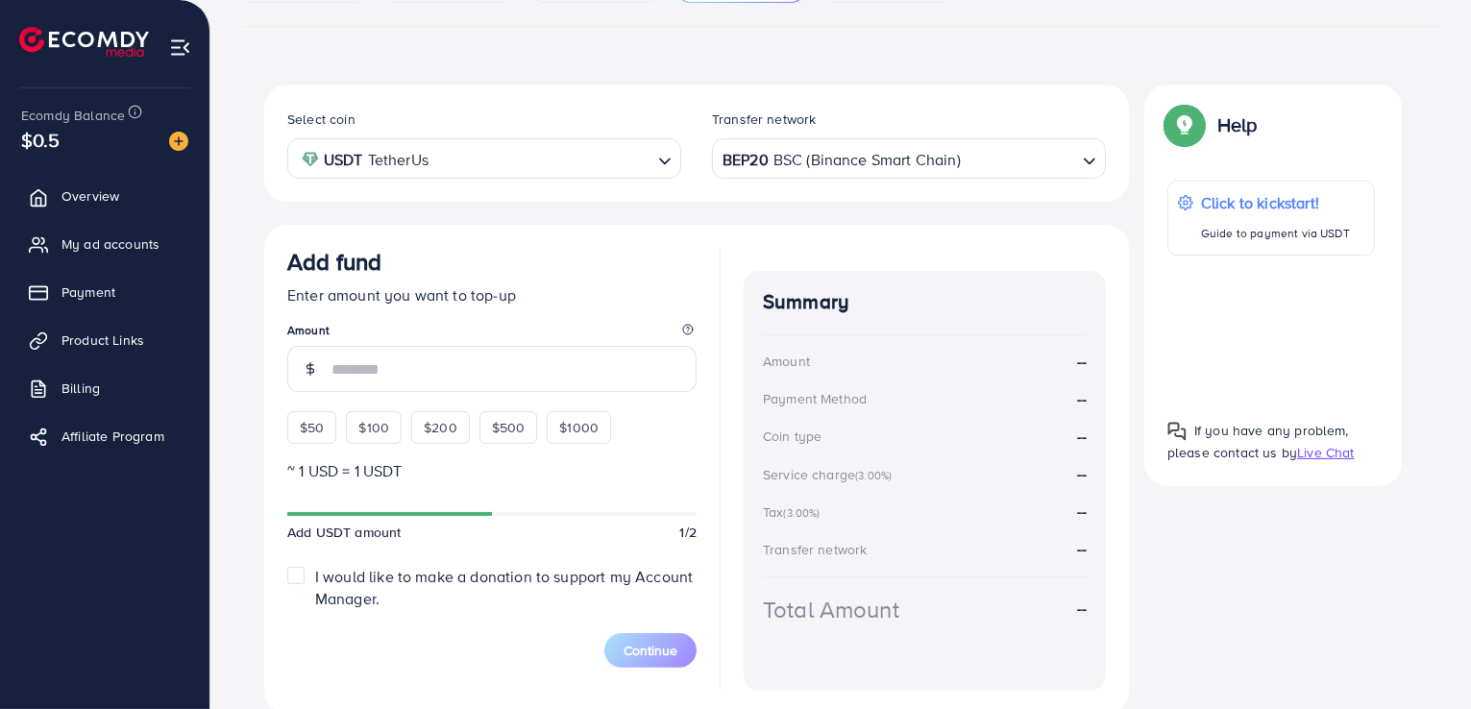
scroll to position [354, 0]
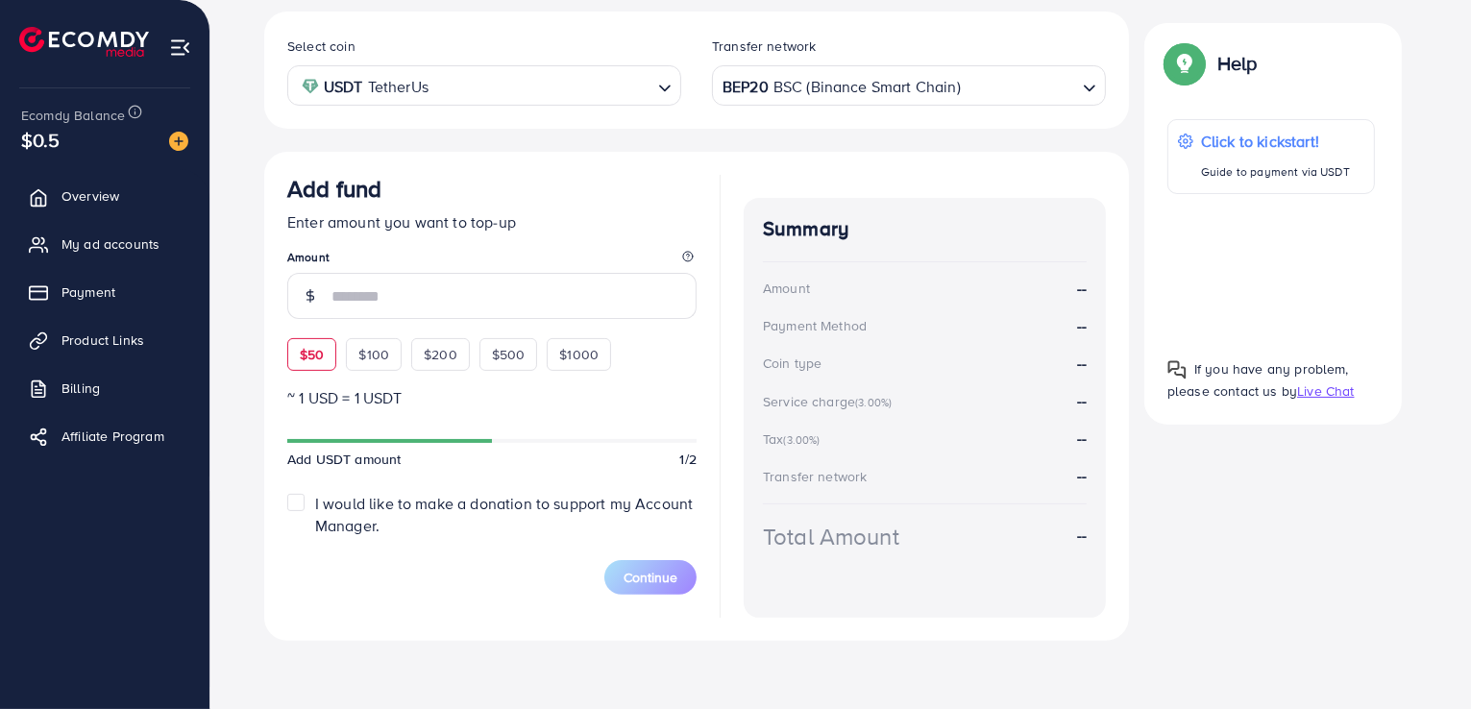
click at [303, 356] on span "$50" at bounding box center [312, 354] width 24 height 19
type input "**"
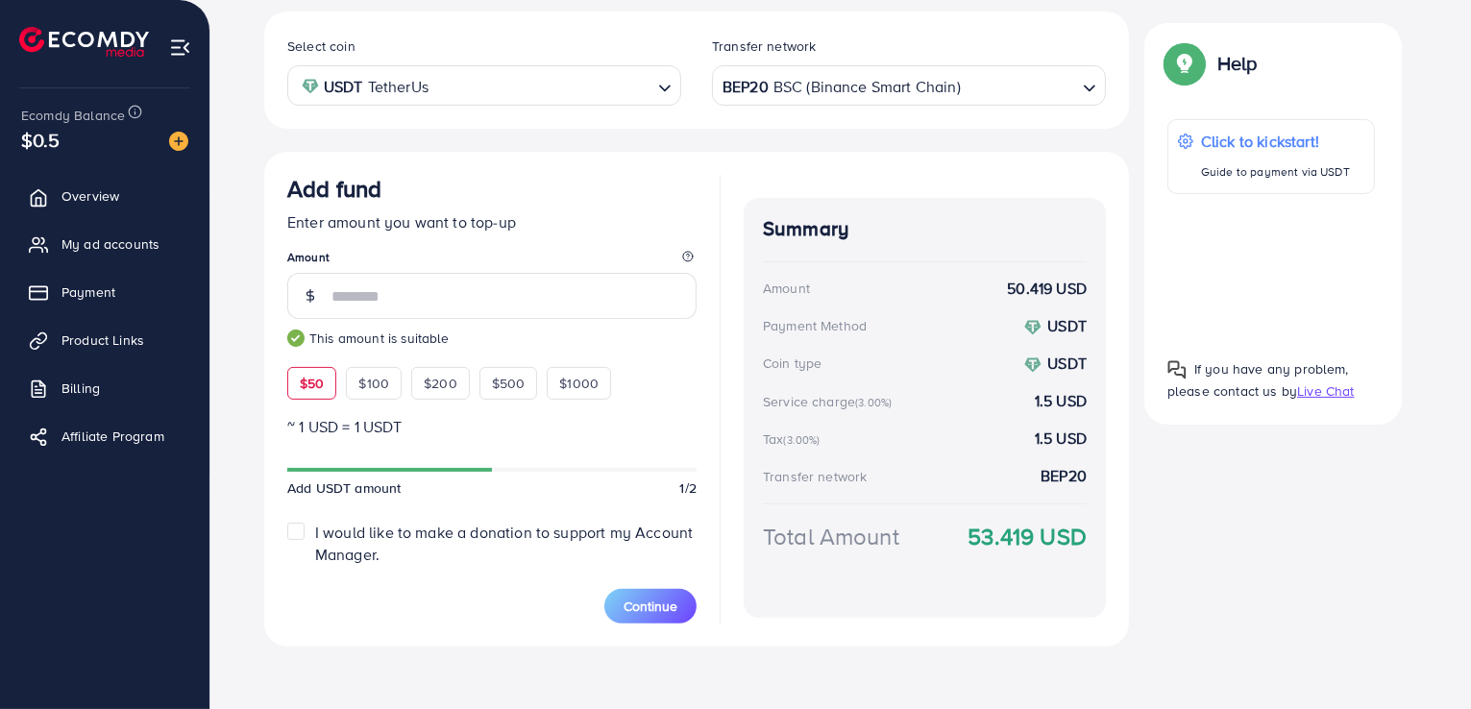
click at [767, 74] on div "BEP20 BSC (Binance Smart Chain)" at bounding box center [898, 84] width 358 height 34
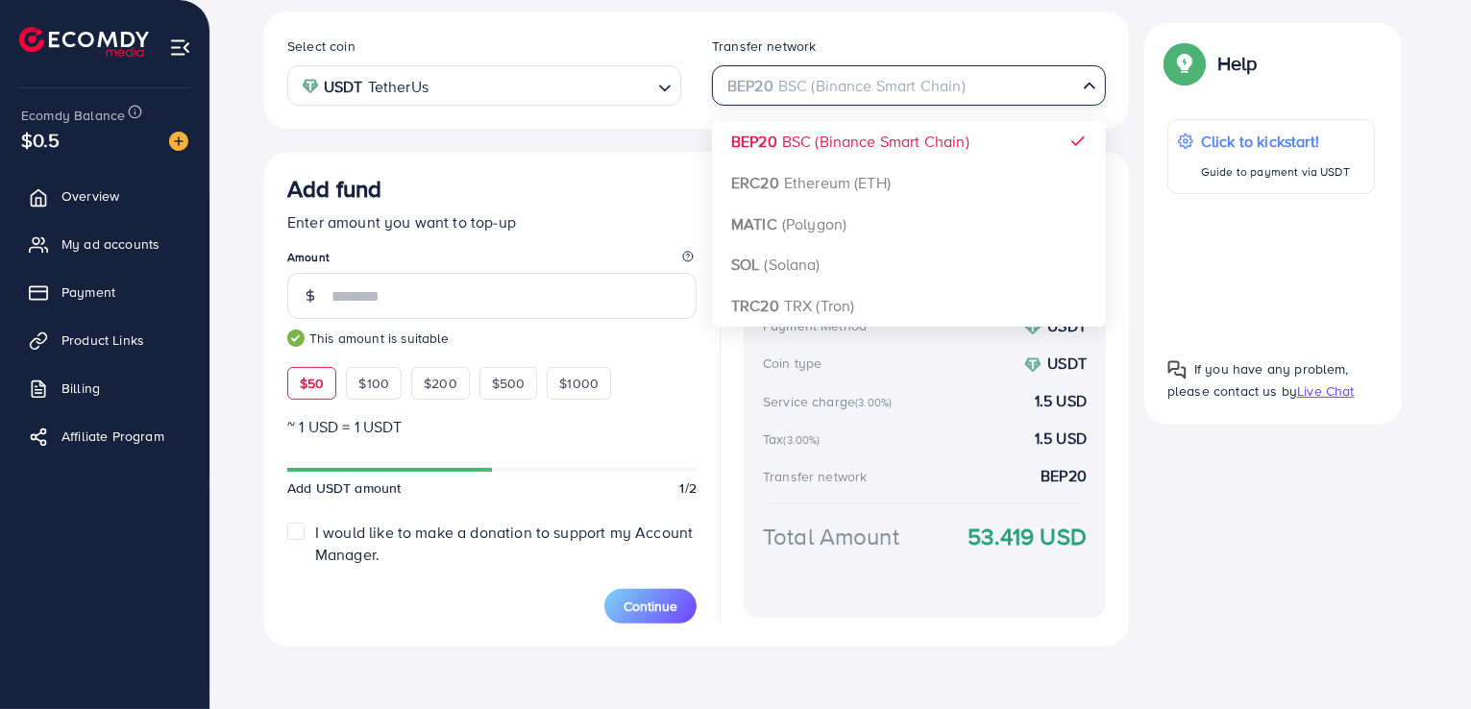
click at [769, 178] on div "Select coin USDT TetherUs Loading... Transfer network BEP20 BSC (Binance Smart …" at bounding box center [696, 329] width 865 height 635
click at [800, 89] on div "ERC20 Ethereum (ETH)" at bounding box center [898, 84] width 358 height 34
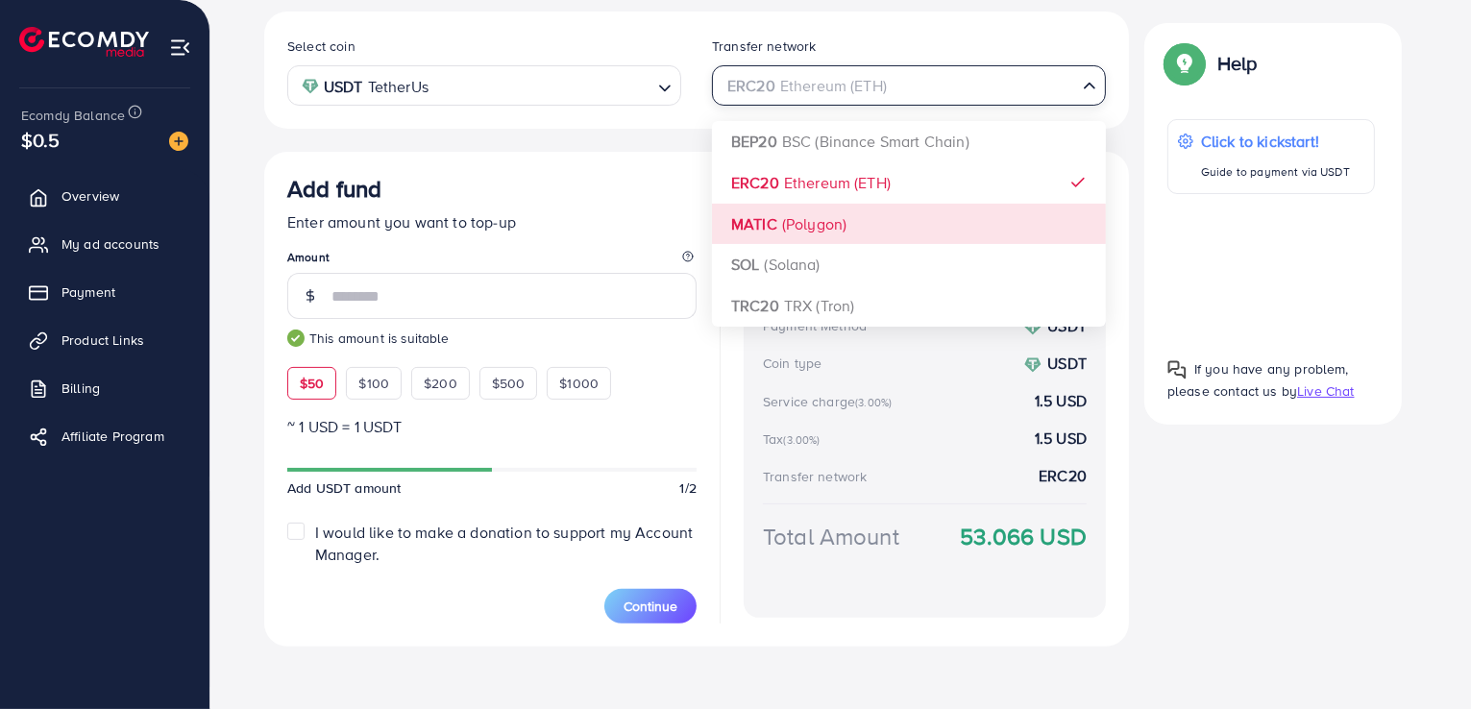
click at [788, 212] on div "Select coin USDT TetherUs Loading... Transfer network ERC20 Ethereum (ETH) Load…" at bounding box center [696, 329] width 865 height 635
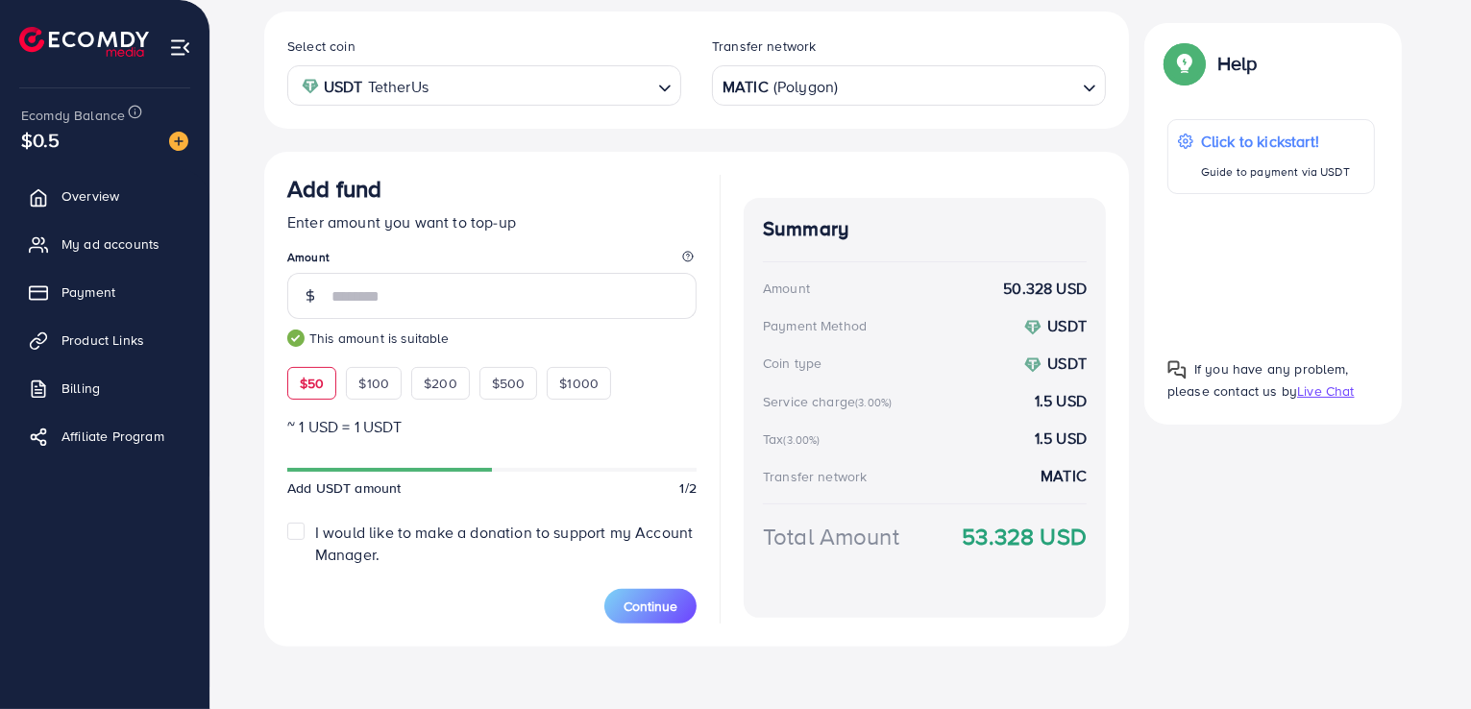
click at [801, 101] on div "MATIC (Polygon) Loading..." at bounding box center [909, 84] width 394 height 39
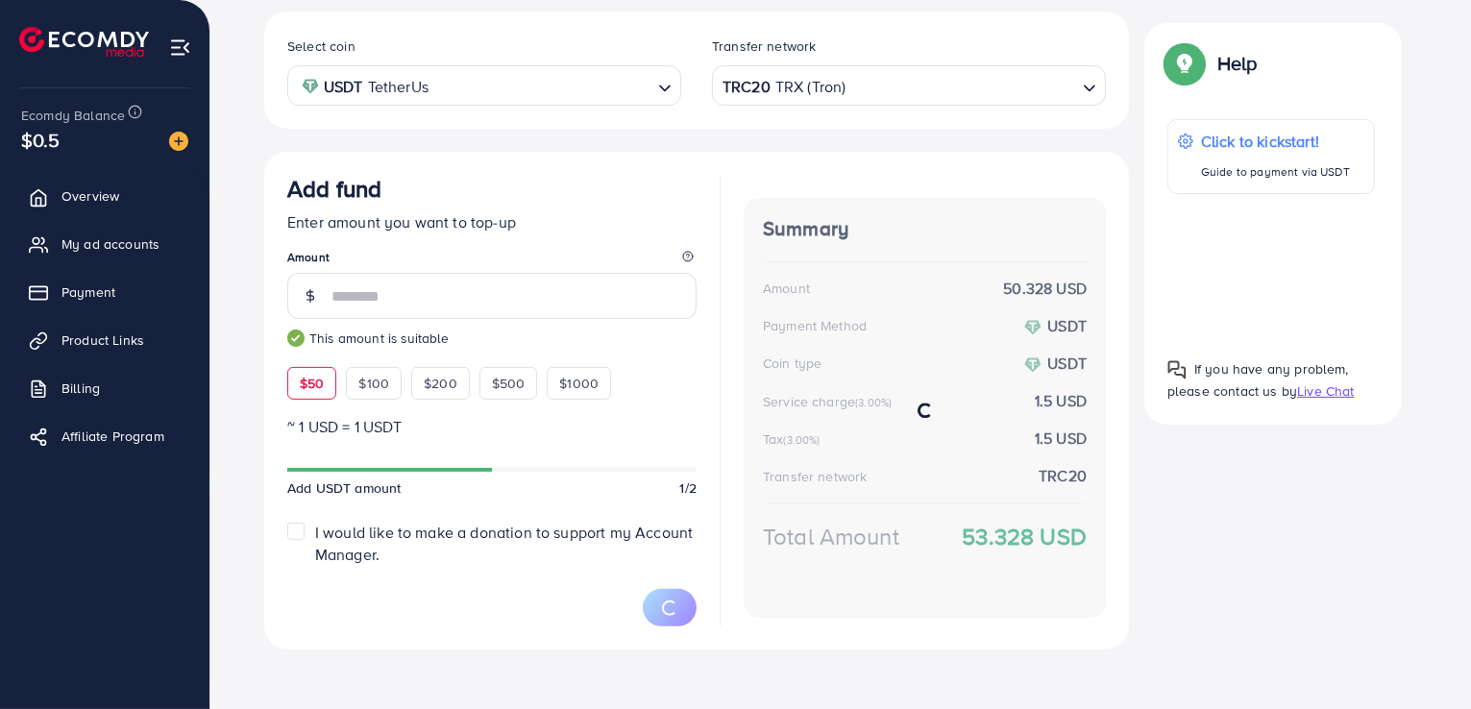
click at [780, 292] on div "Select coin USDT TetherUs Loading... Transfer network TRC20 TRX (Tron) Loading.…" at bounding box center [696, 331] width 865 height 638
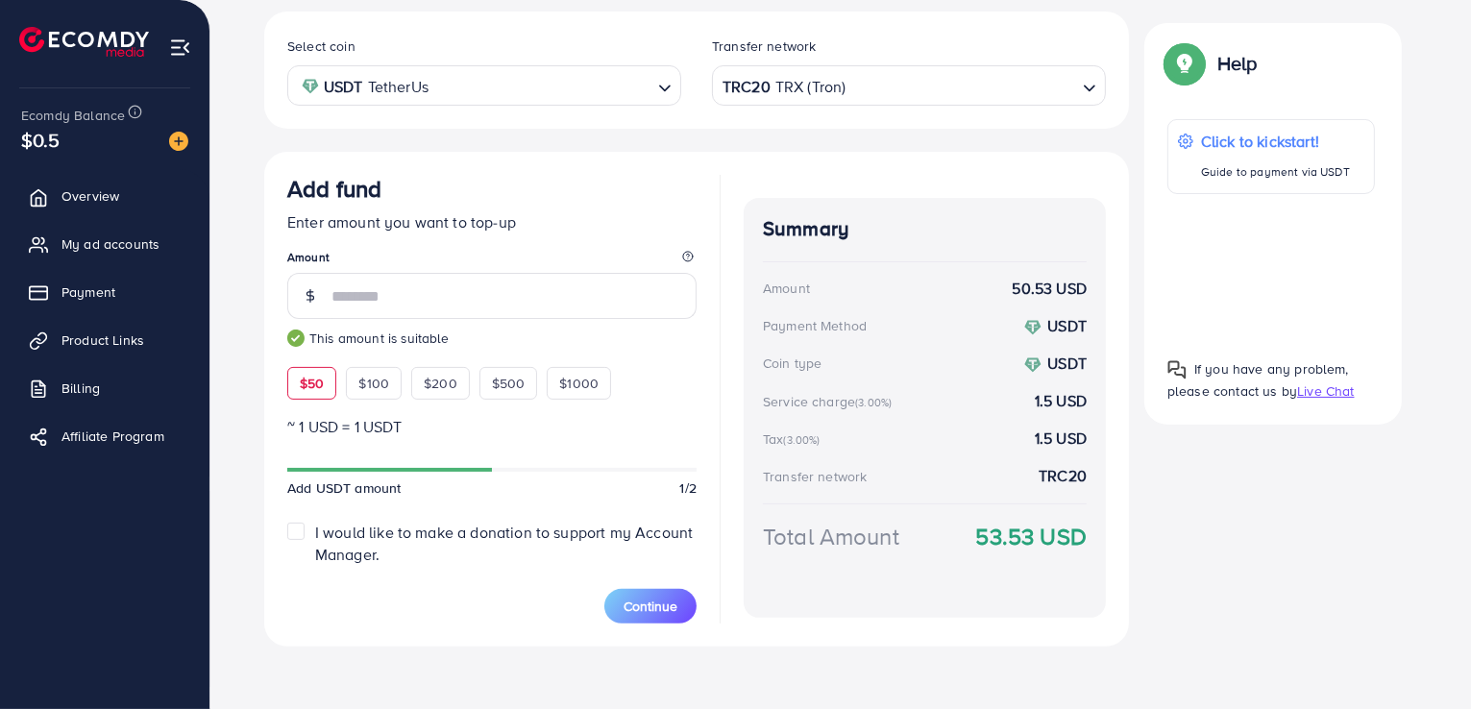
click at [785, 77] on div "TRC20 TRX (Tron)" at bounding box center [898, 84] width 358 height 34
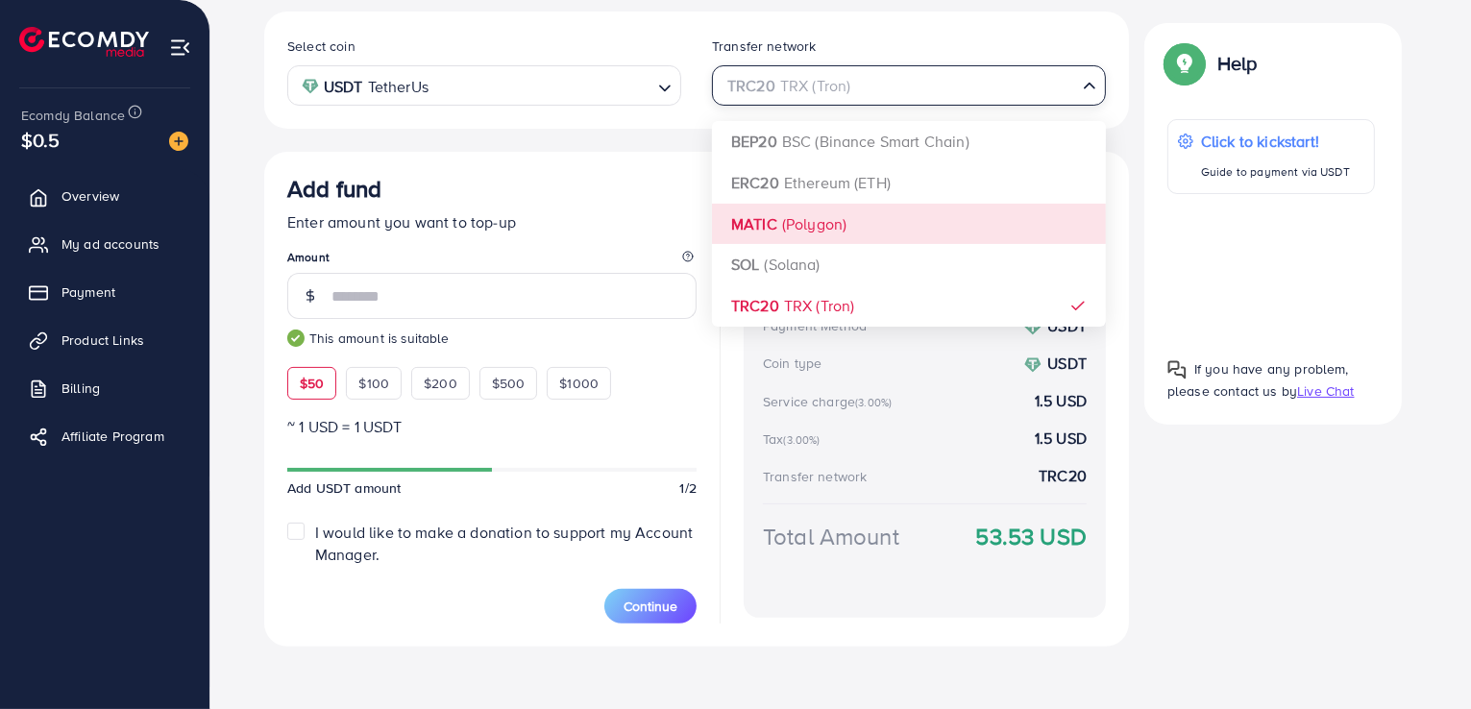
click at [782, 261] on div "Select coin USDT TetherUs Loading... Transfer network TRC20 TRX (Tron) Loading.…" at bounding box center [696, 329] width 865 height 635
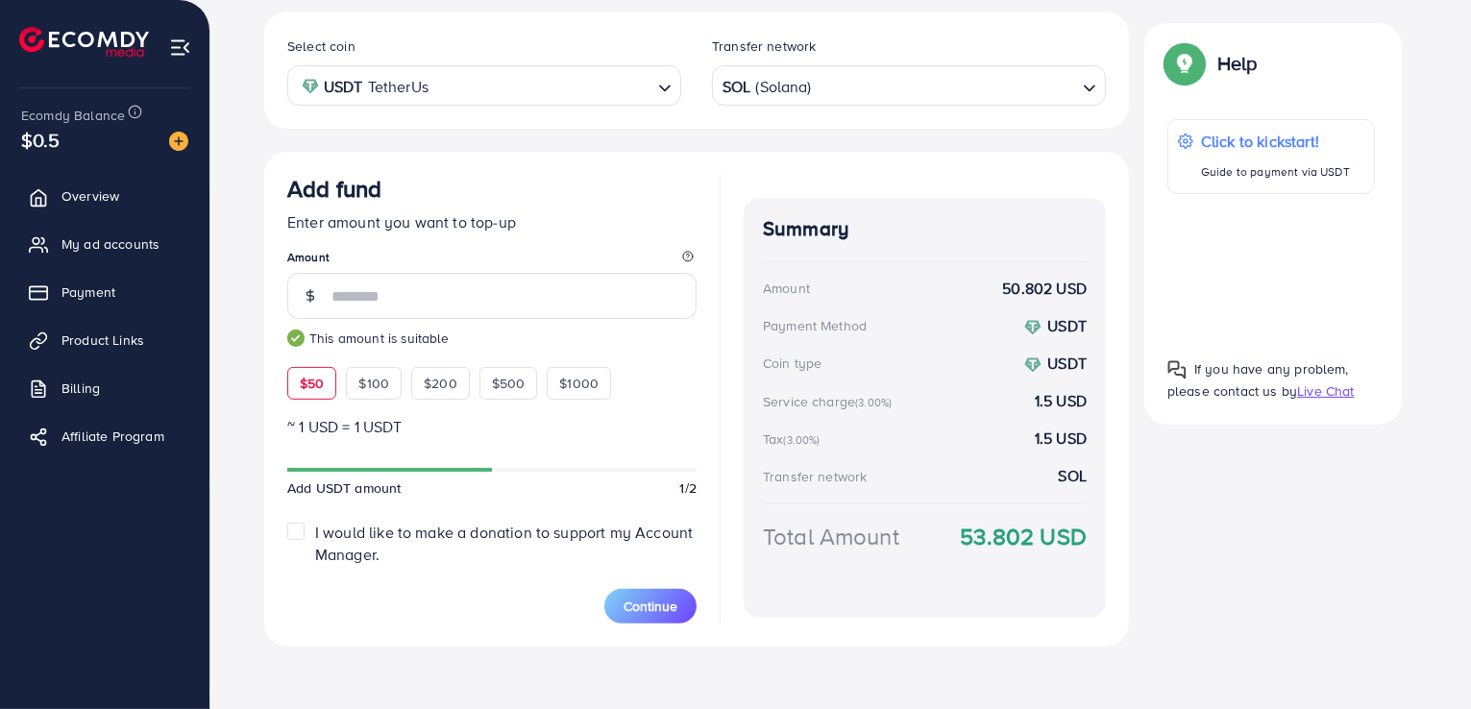
click at [796, 63] on div "Transfer network" at bounding box center [909, 51] width 394 height 29
click at [798, 82] on div "SOL (Solana)" at bounding box center [898, 84] width 358 height 34
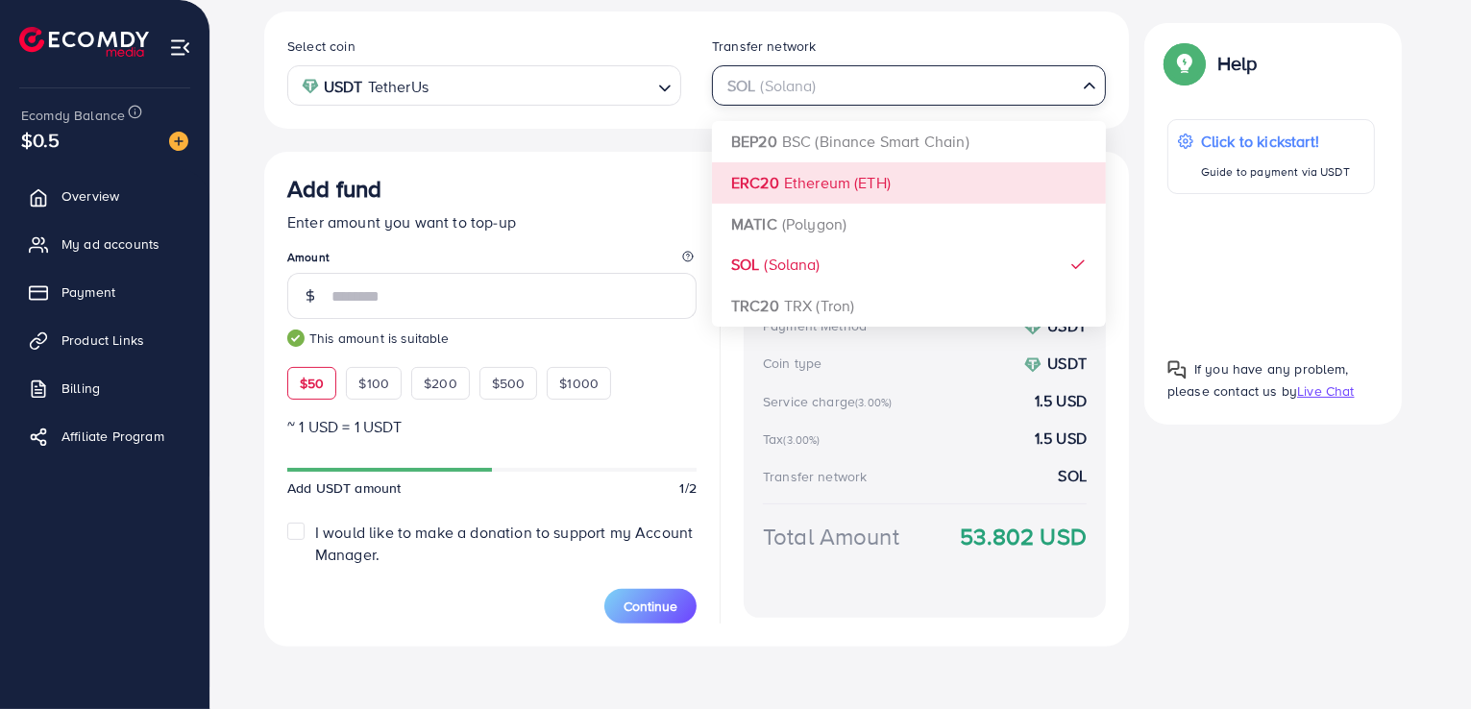
click at [797, 182] on div "Select coin USDT TetherUs Loading... Transfer network SOL (Solana) Loading... B…" at bounding box center [696, 329] width 865 height 635
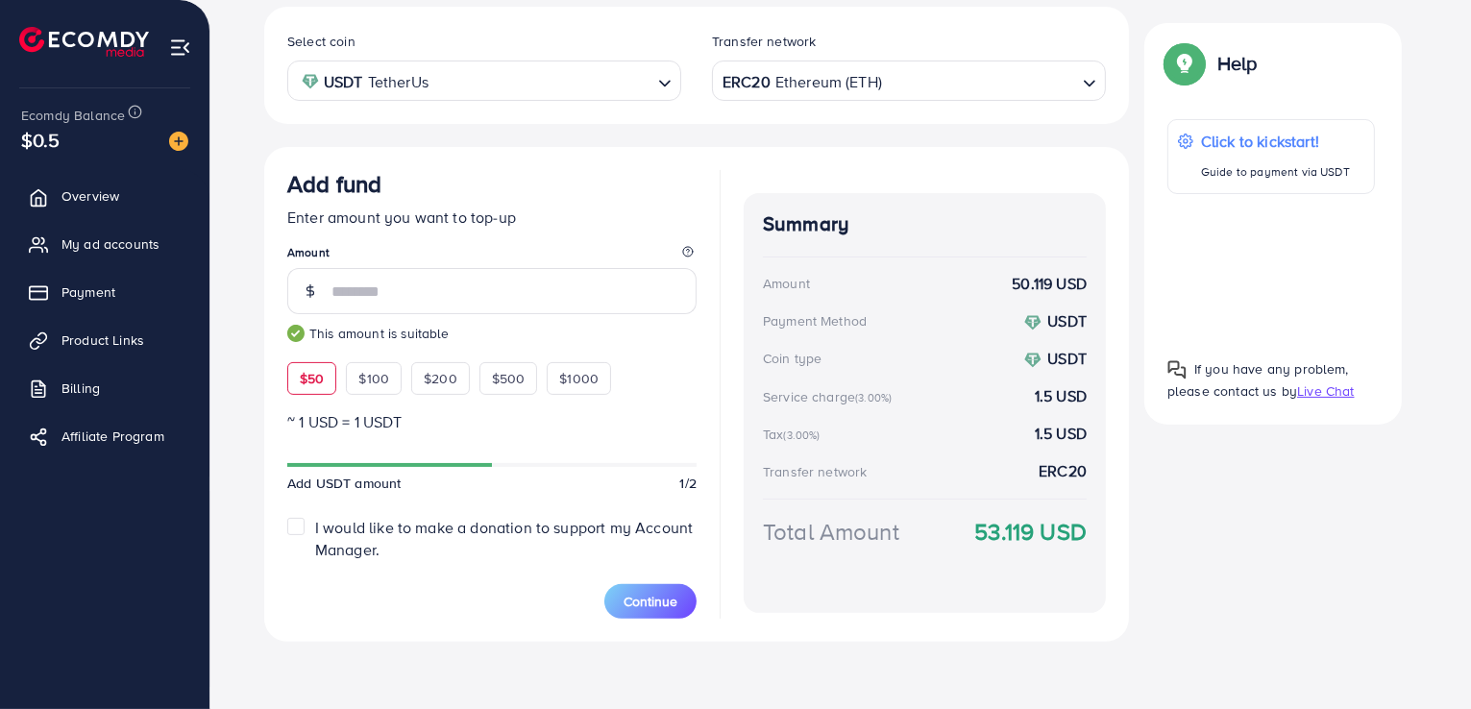
scroll to position [359, 0]
click at [642, 587] on button "Continue" at bounding box center [650, 600] width 92 height 35
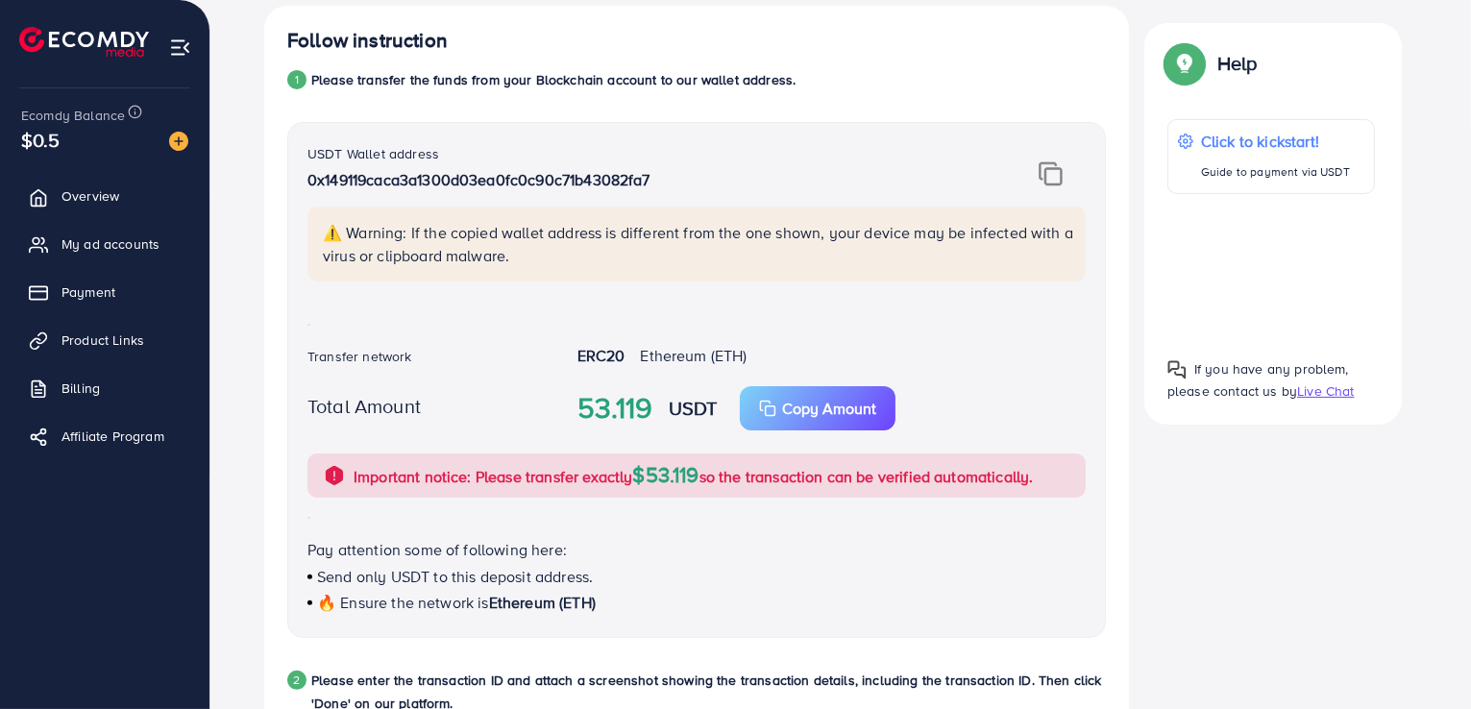
click at [1055, 178] on img at bounding box center [1051, 173] width 24 height 25
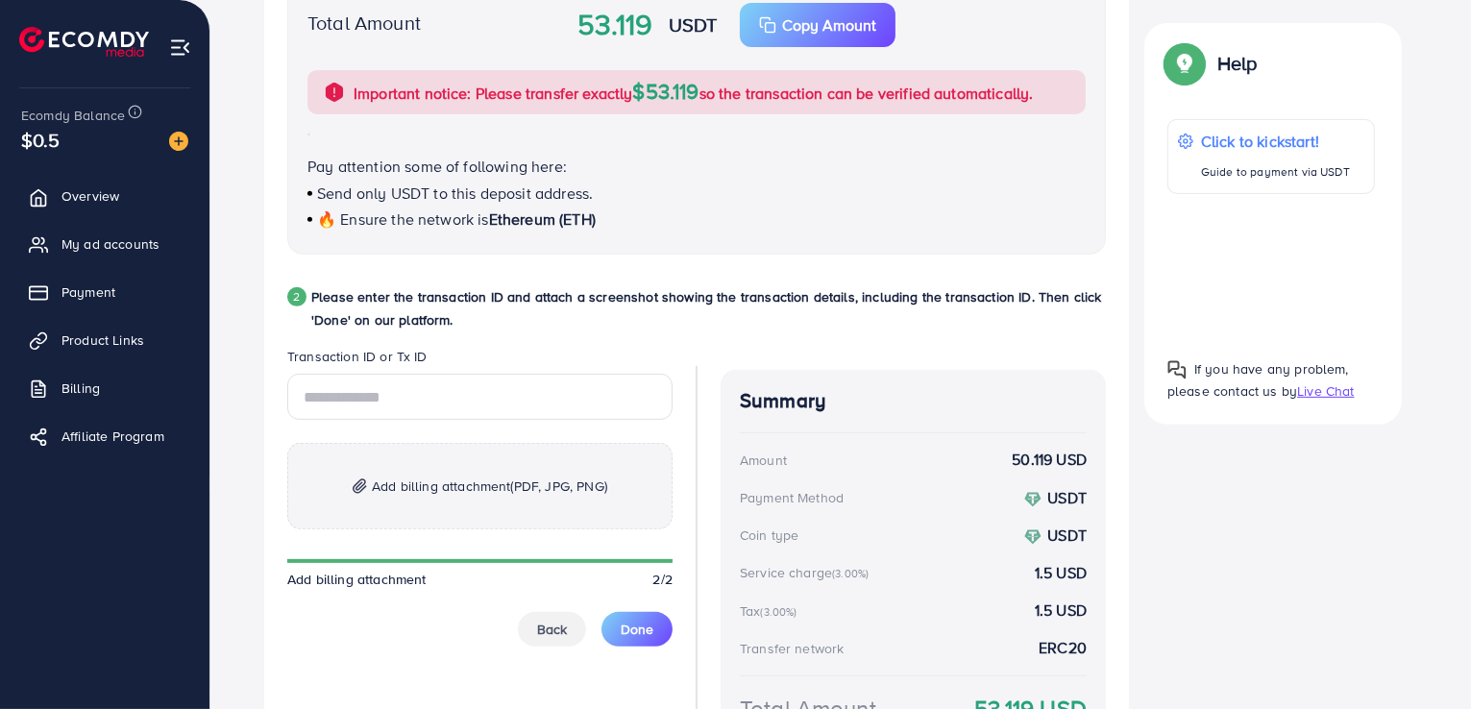
scroll to position [840, 0]
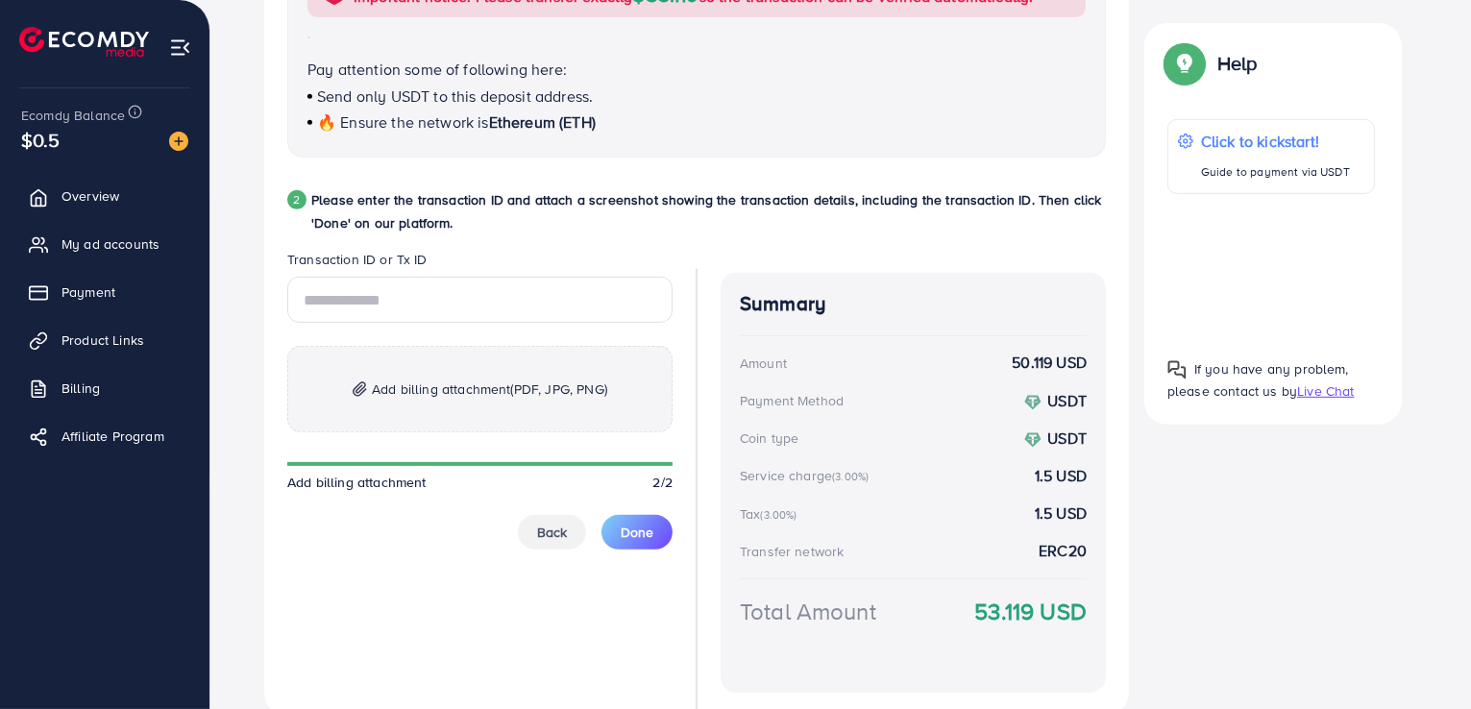
click at [439, 418] on p "Add billing attachment (PDF, JPG, PNG)" at bounding box center [479, 389] width 385 height 86
click at [419, 296] on input "text" at bounding box center [479, 300] width 385 height 46
paste input "**********"
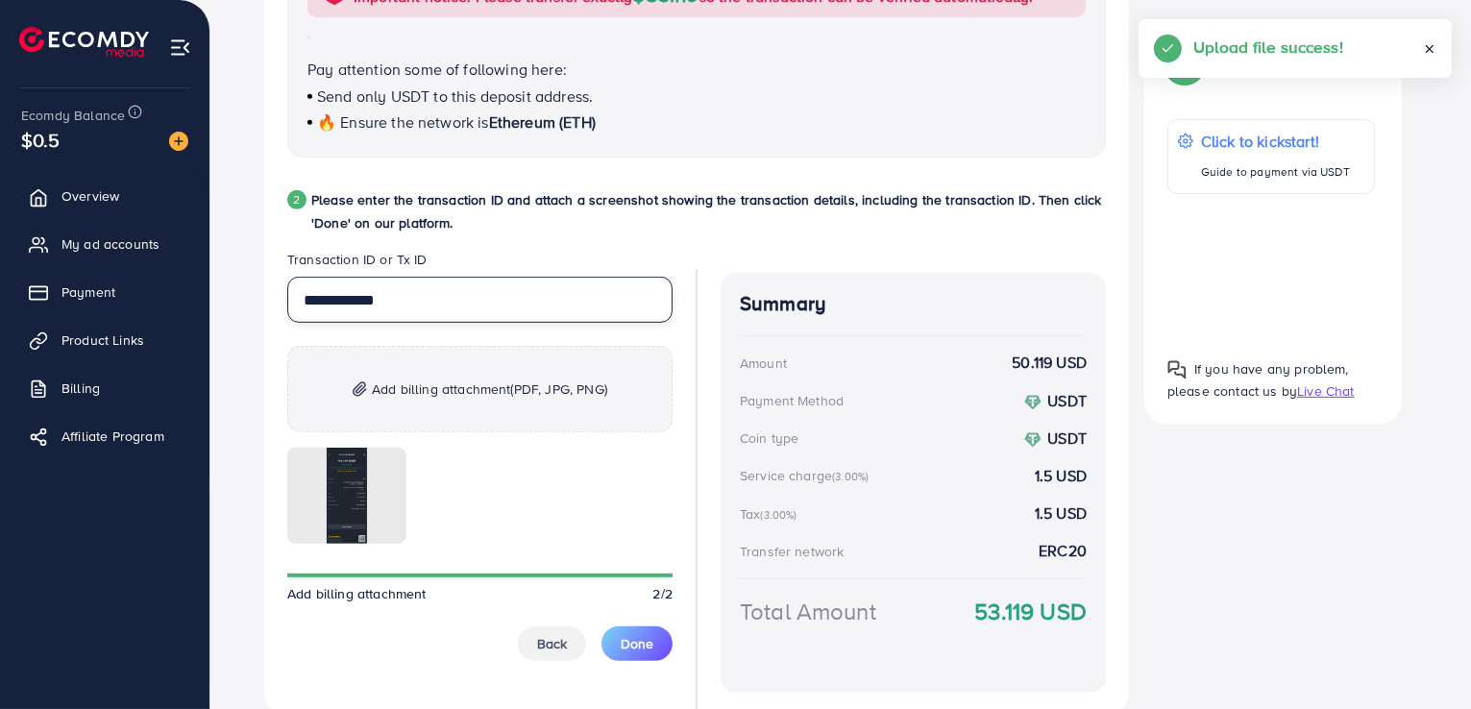
type input "**********"
click at [604, 257] on legend "Transaction ID or Tx ID" at bounding box center [479, 263] width 385 height 27
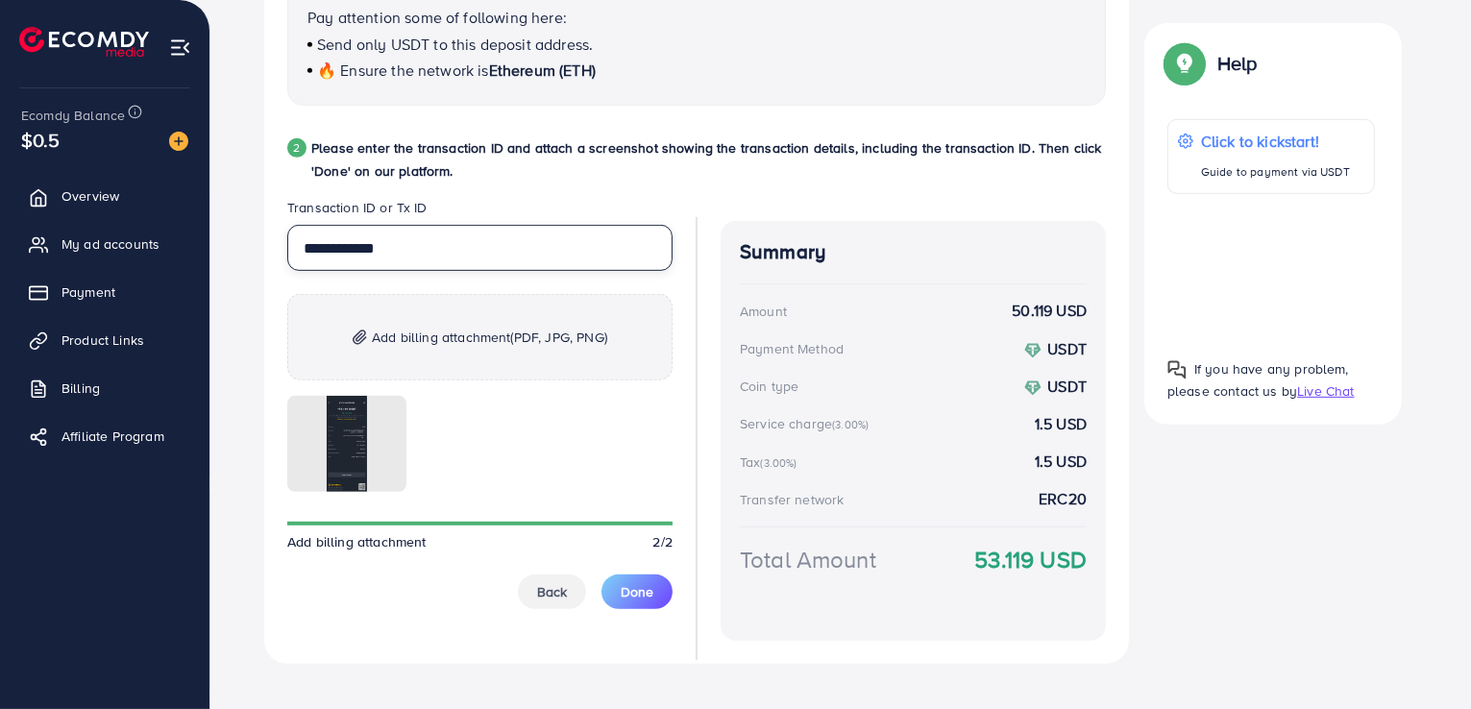
scroll to position [916, 0]
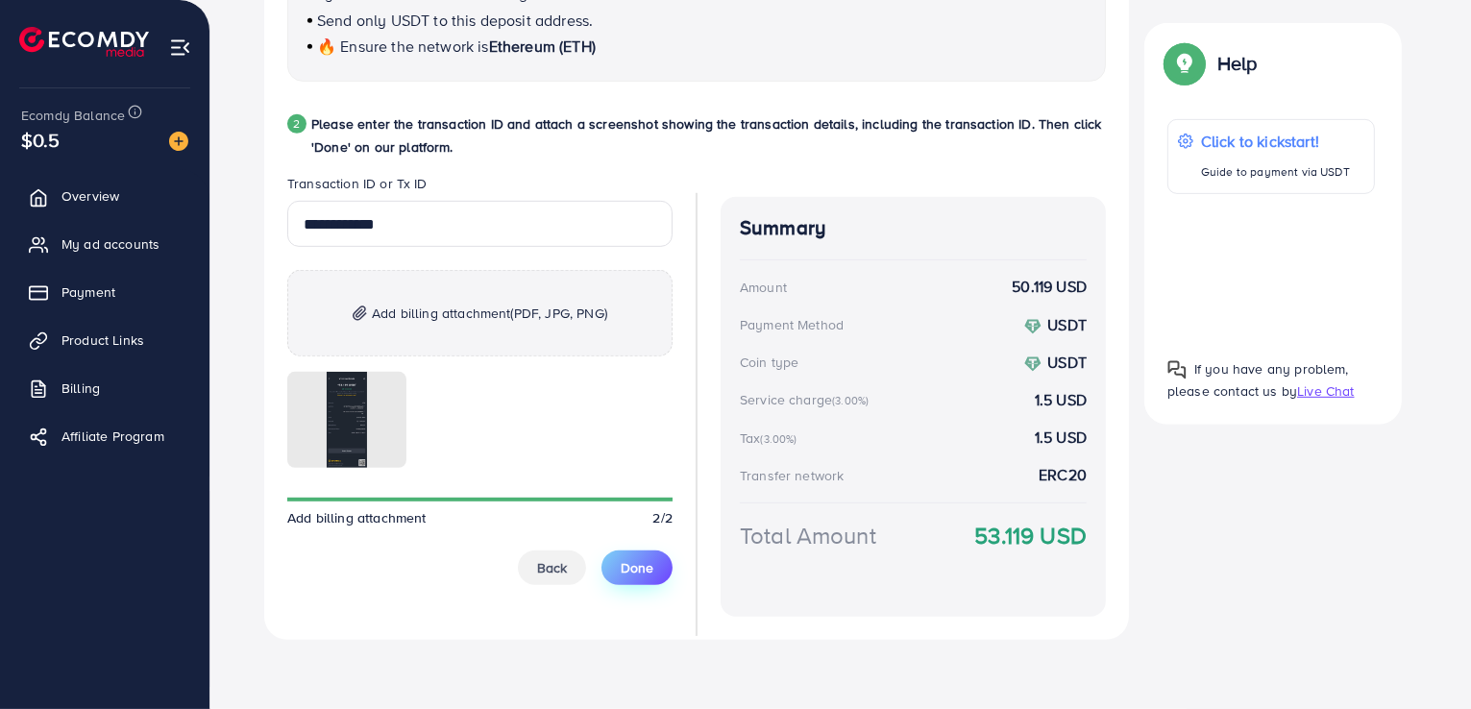
click at [646, 567] on span "Done" at bounding box center [637, 567] width 33 height 19
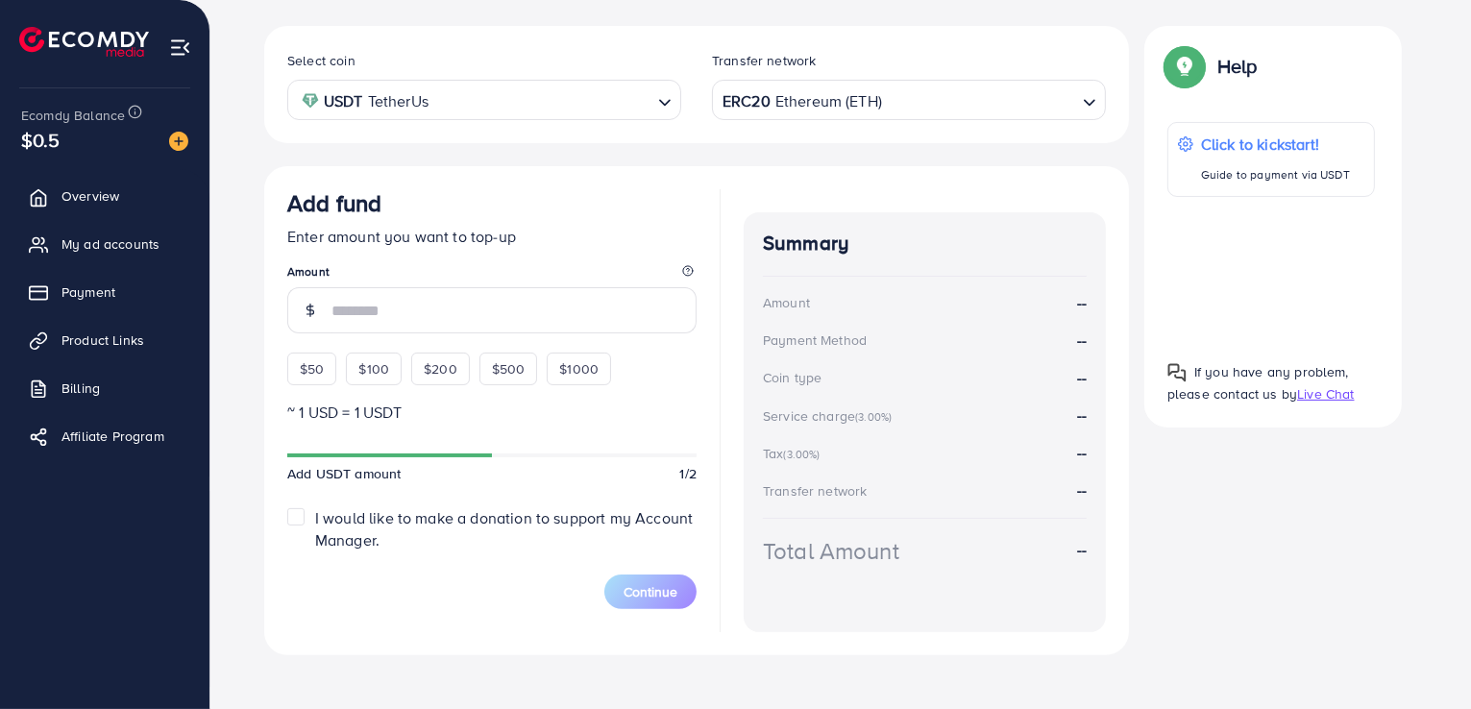
scroll to position [354, 0]
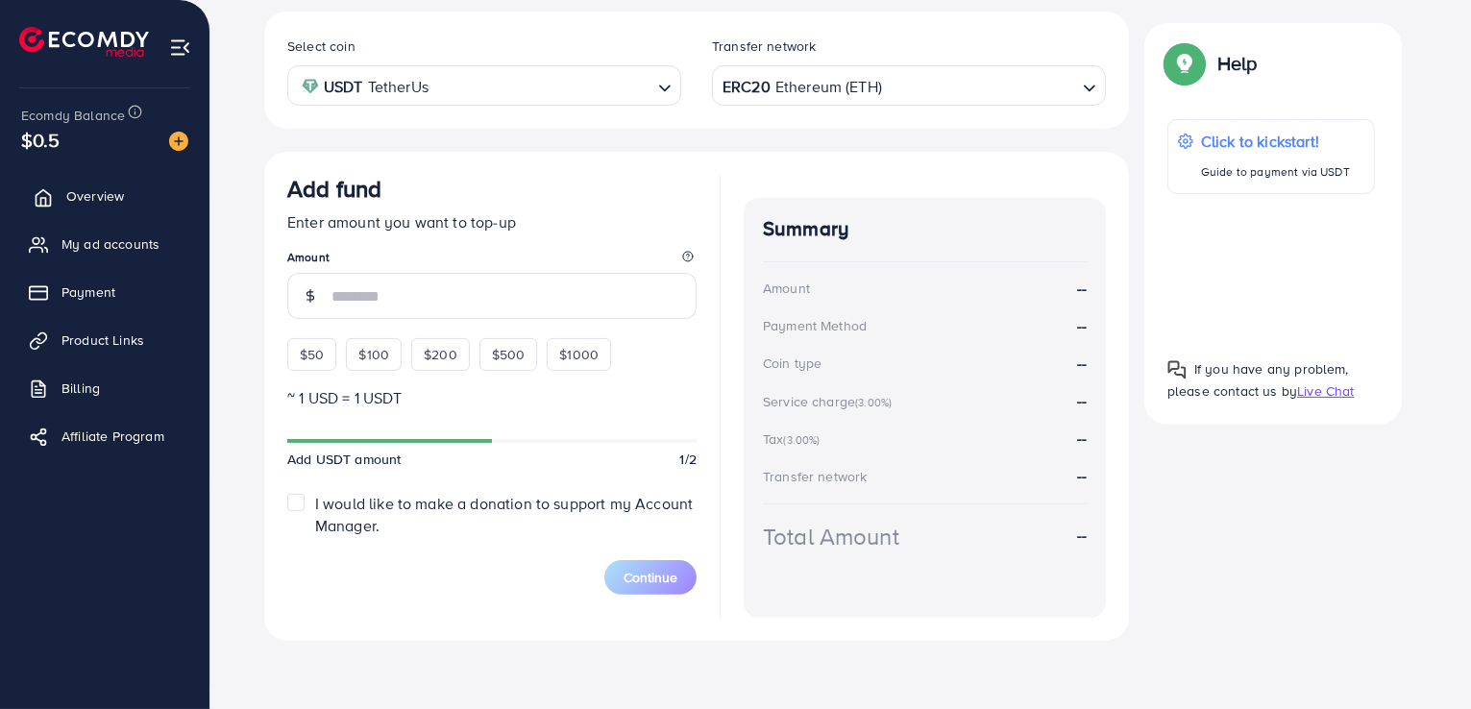
click at [88, 191] on span "Overview" at bounding box center [95, 195] width 58 height 19
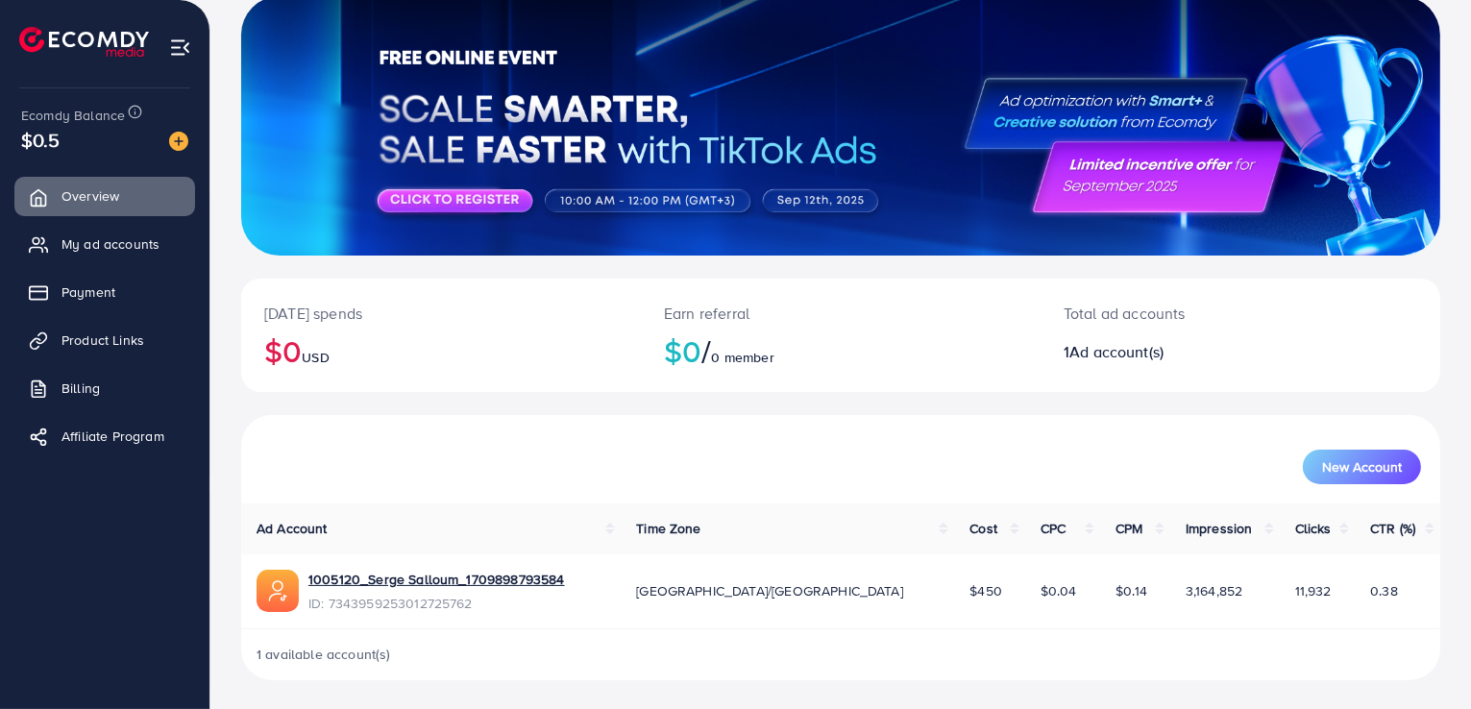
scroll to position [124, 0]
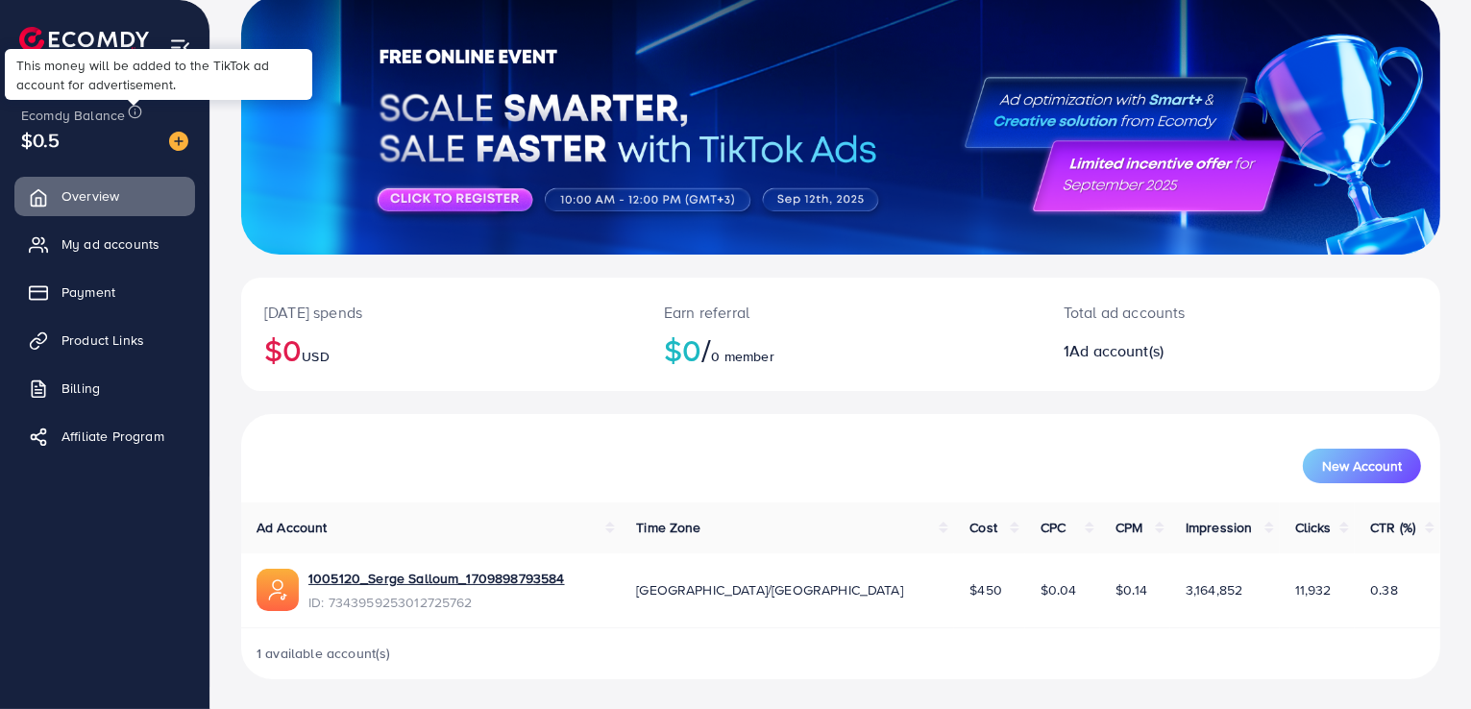
click at [135, 107] on icon at bounding box center [135, 112] width 14 height 14
click at [119, 296] on span "Payment" at bounding box center [93, 291] width 54 height 19
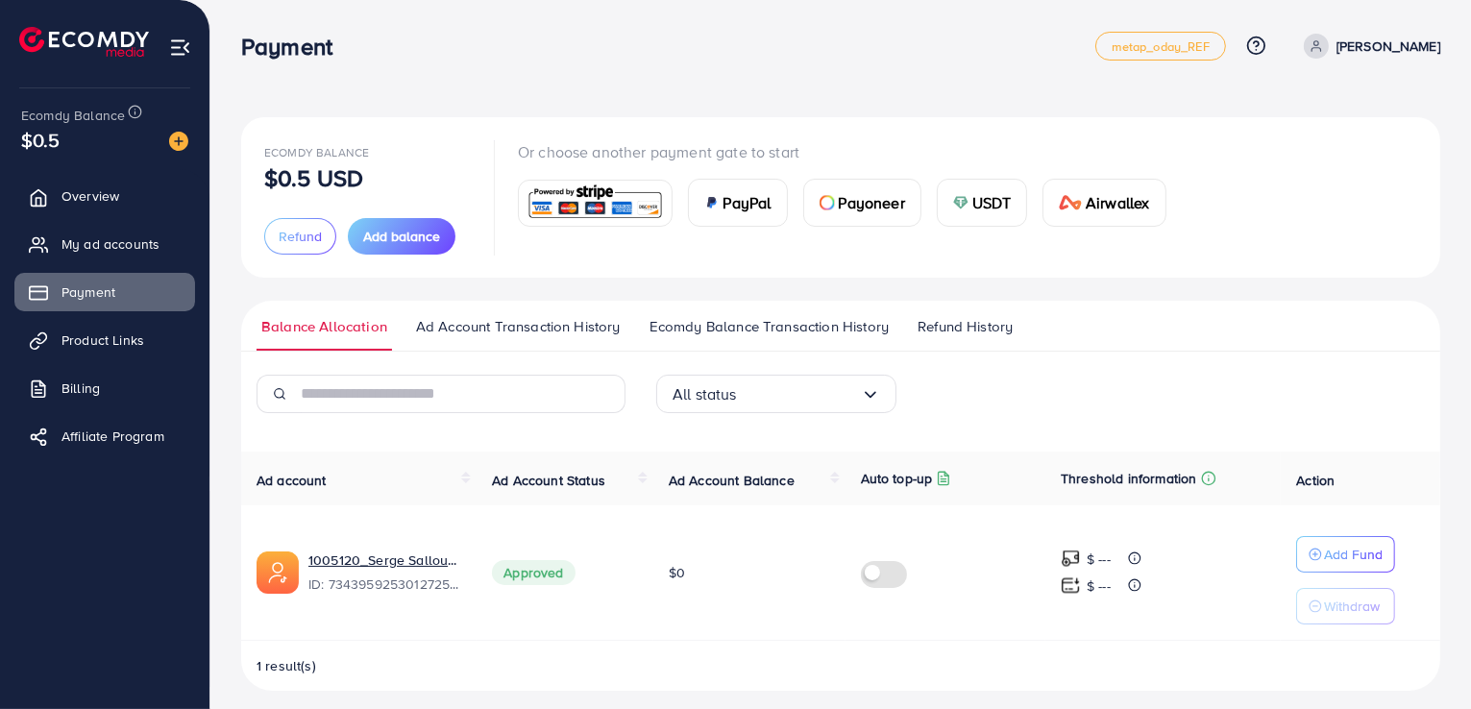
scroll to position [13, 0]
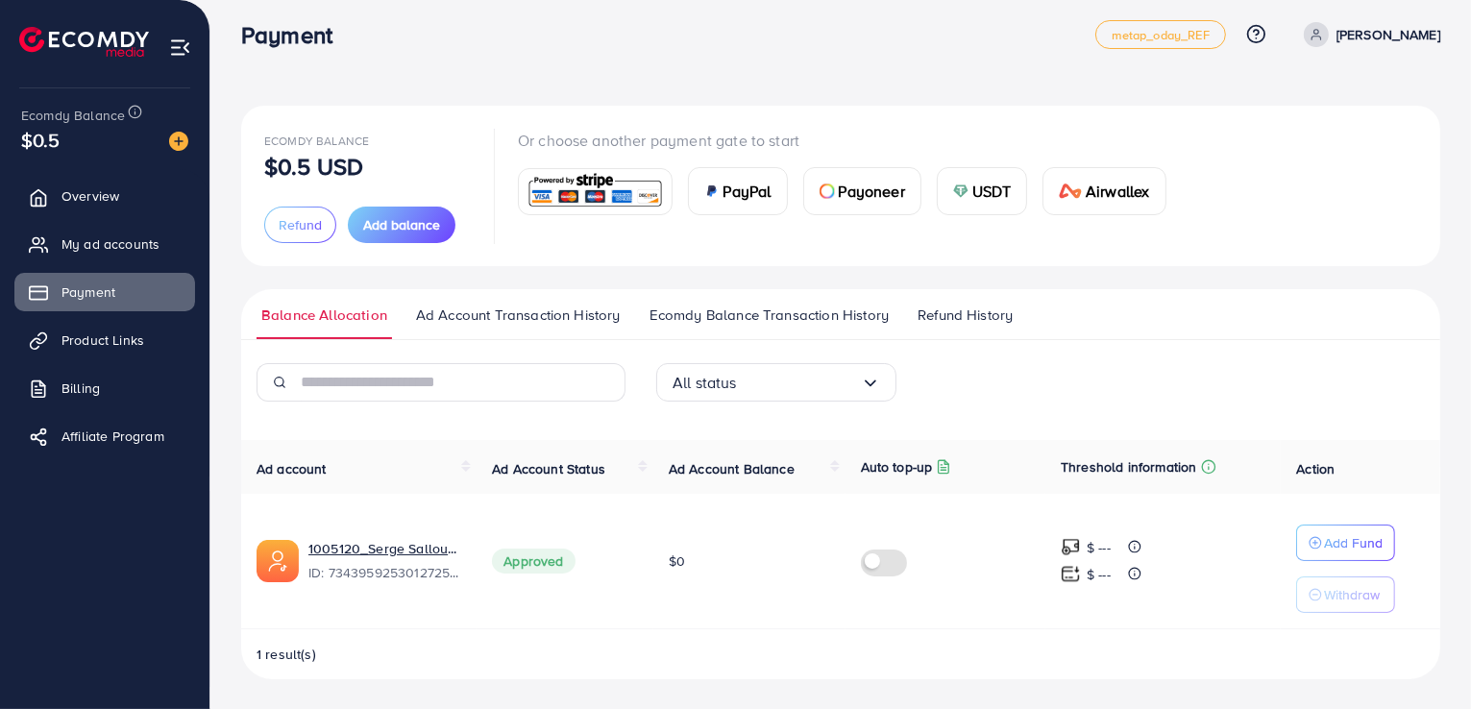
click at [955, 322] on span "Refund History" at bounding box center [965, 315] width 95 height 21
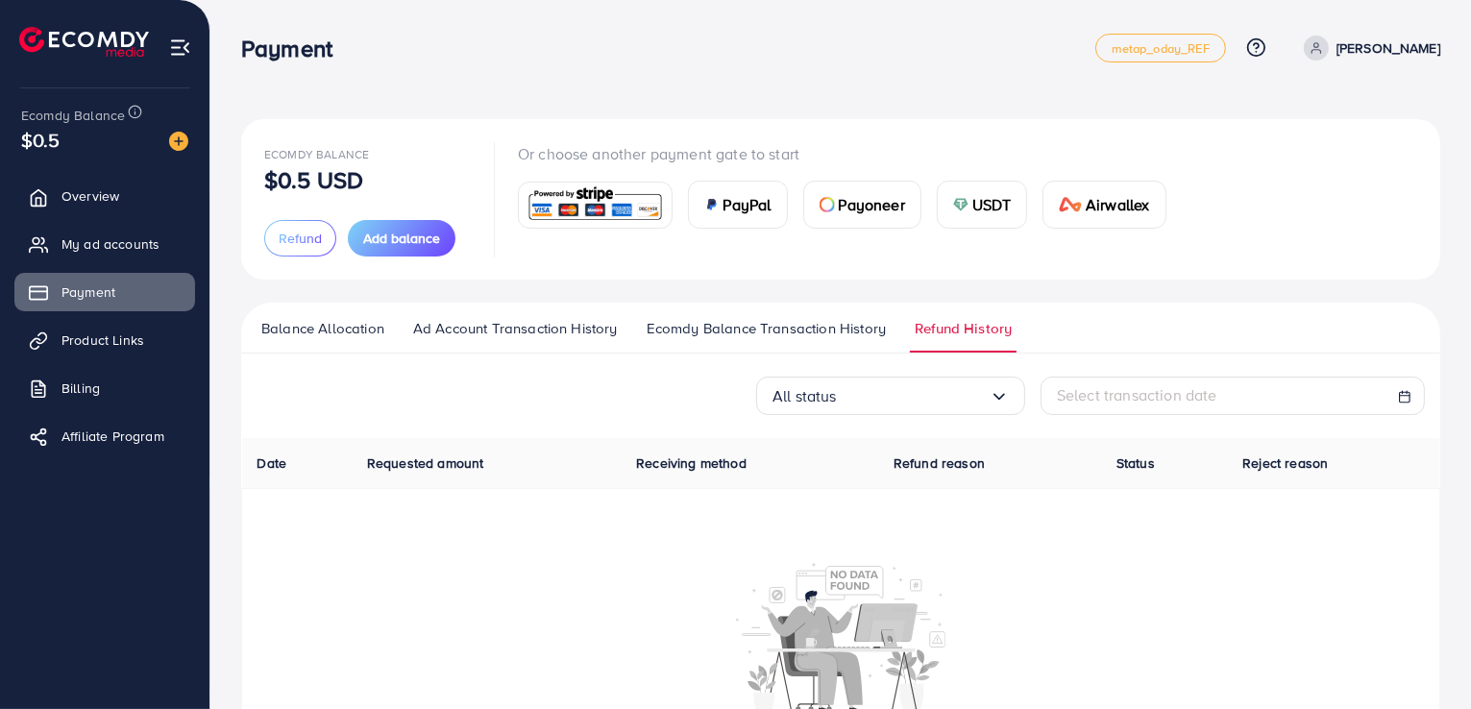
click at [795, 328] on span "Ecomdy Balance Transaction History" at bounding box center [766, 328] width 239 height 21
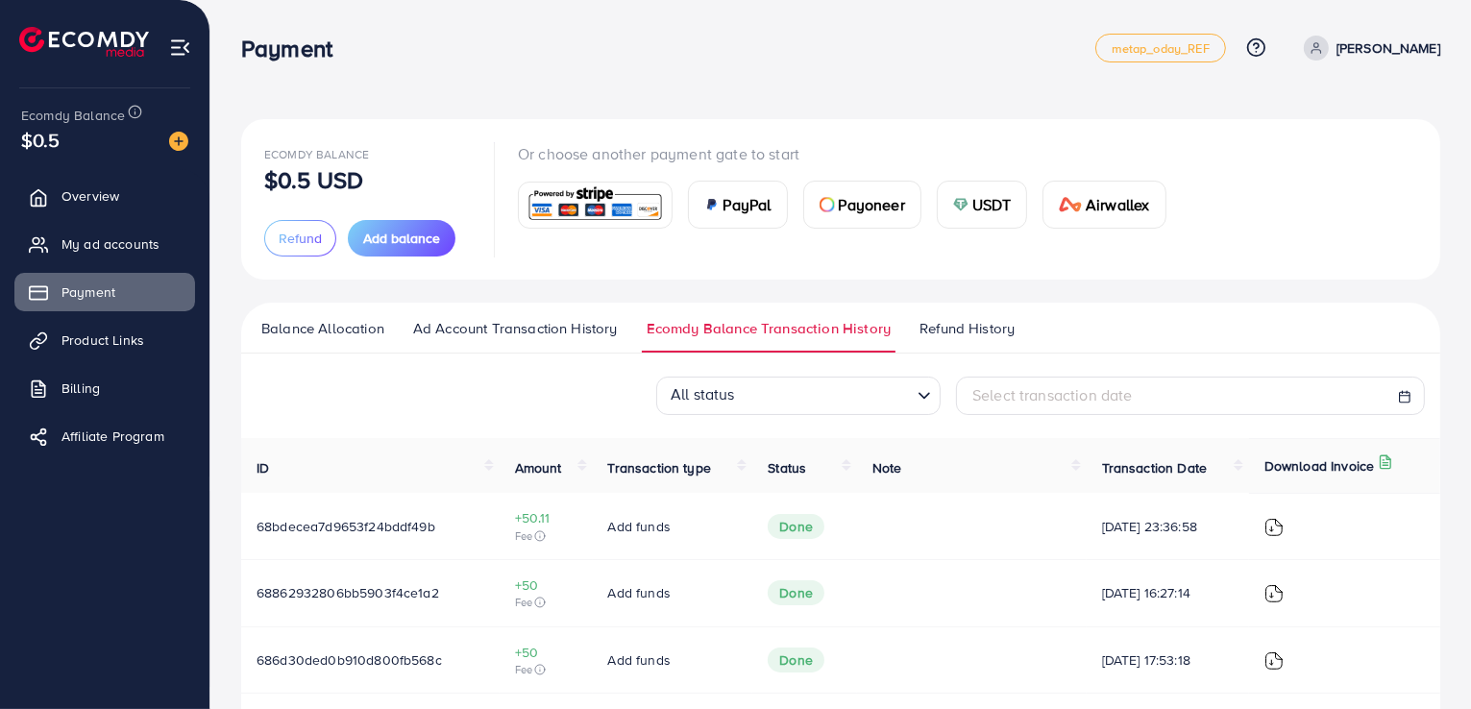
click at [472, 325] on span "Ad Account Transaction History" at bounding box center [515, 328] width 205 height 21
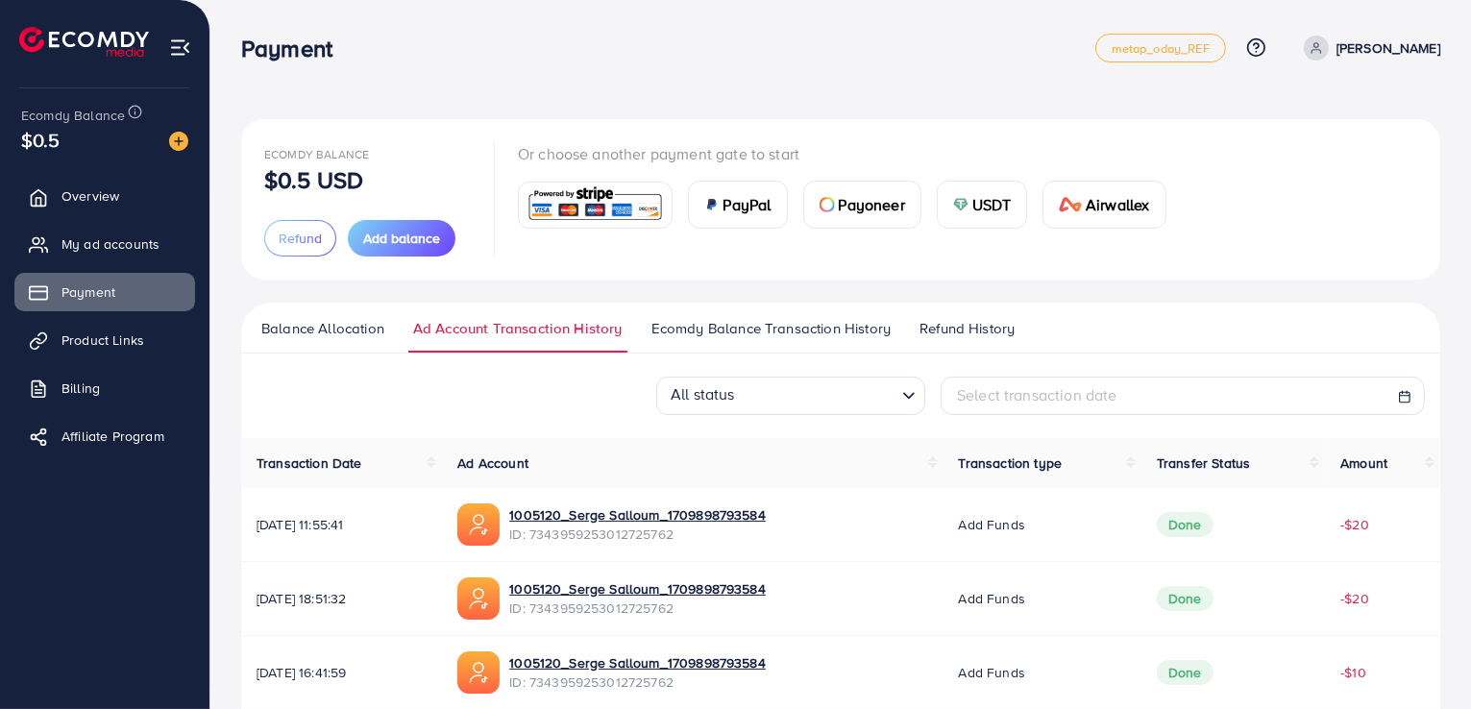
click at [357, 327] on span "Balance Allocation" at bounding box center [322, 328] width 123 height 21
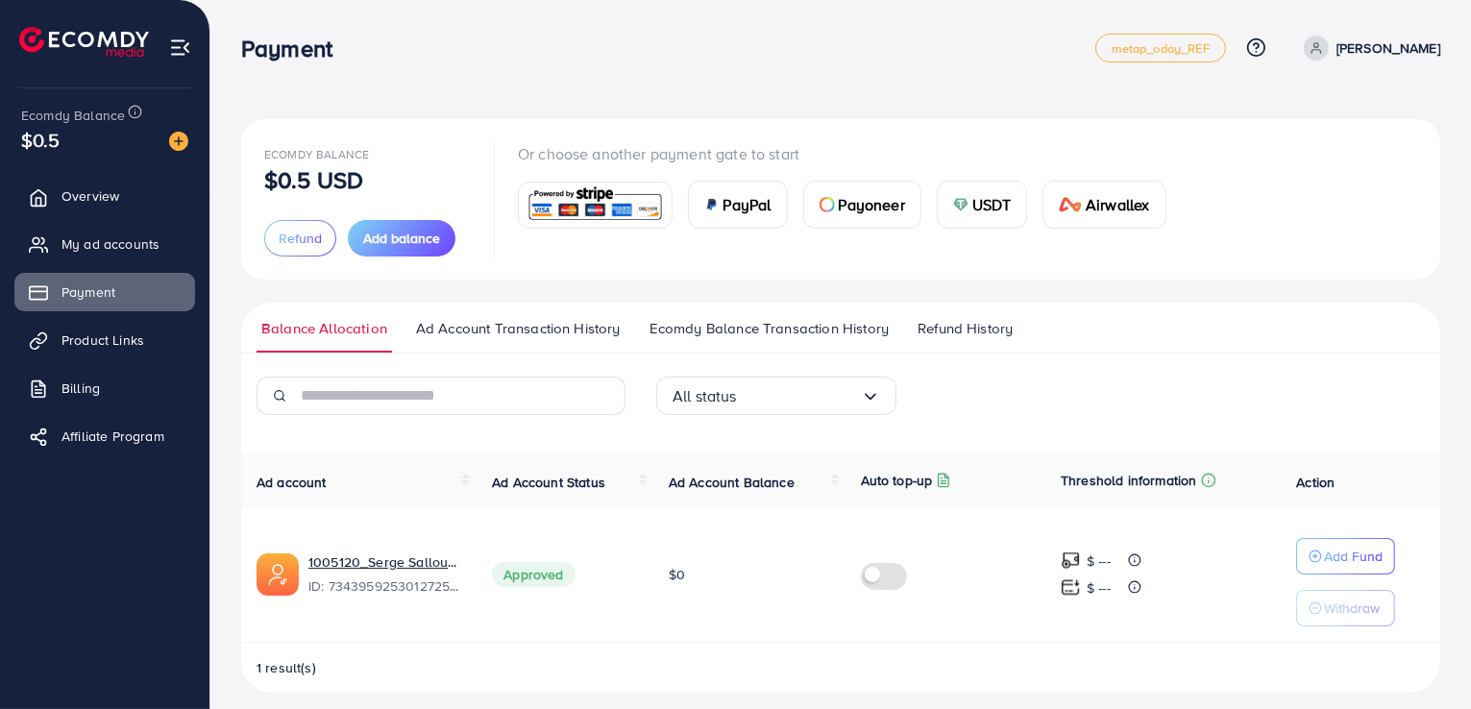
scroll to position [13, 0]
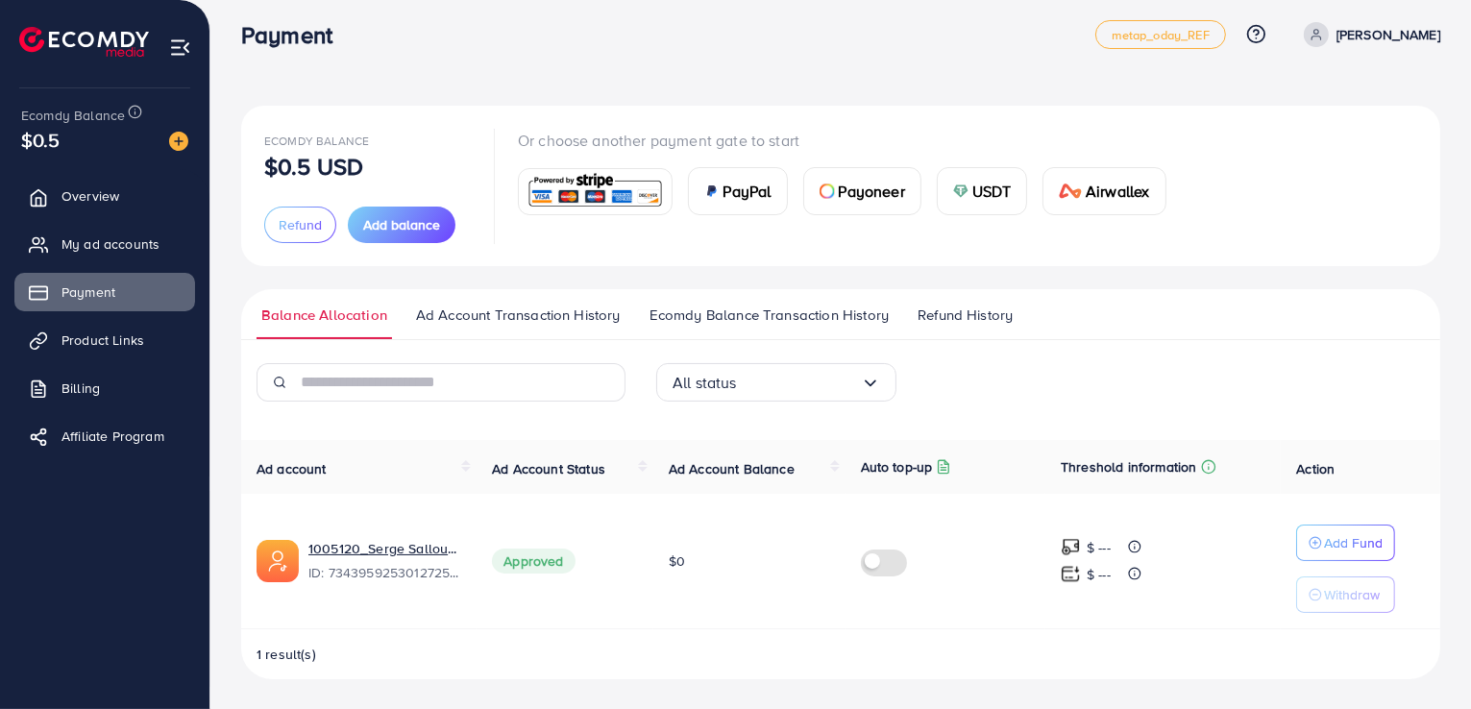
click at [283, 651] on span "1 result(s)" at bounding box center [287, 654] width 60 height 19
click at [123, 204] on link "Overview" at bounding box center [104, 196] width 181 height 38
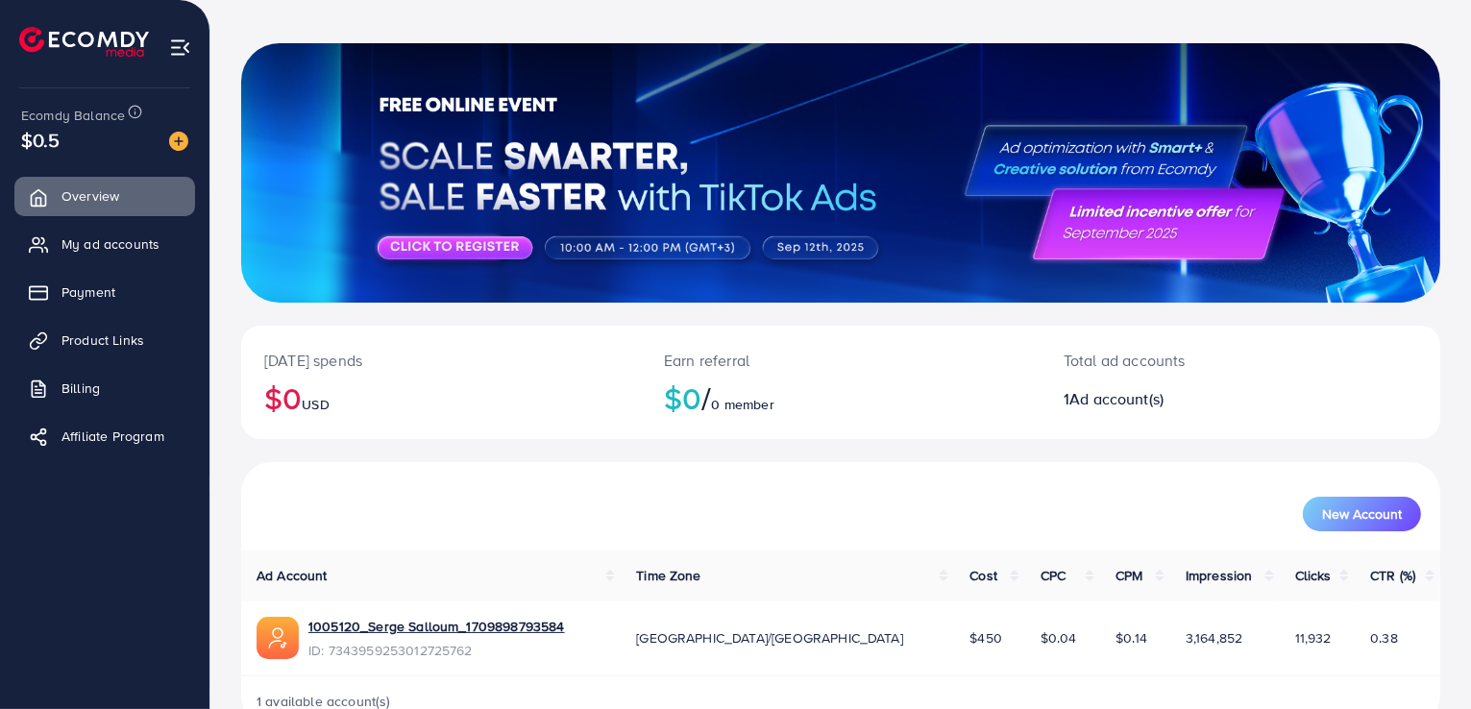
scroll to position [124, 0]
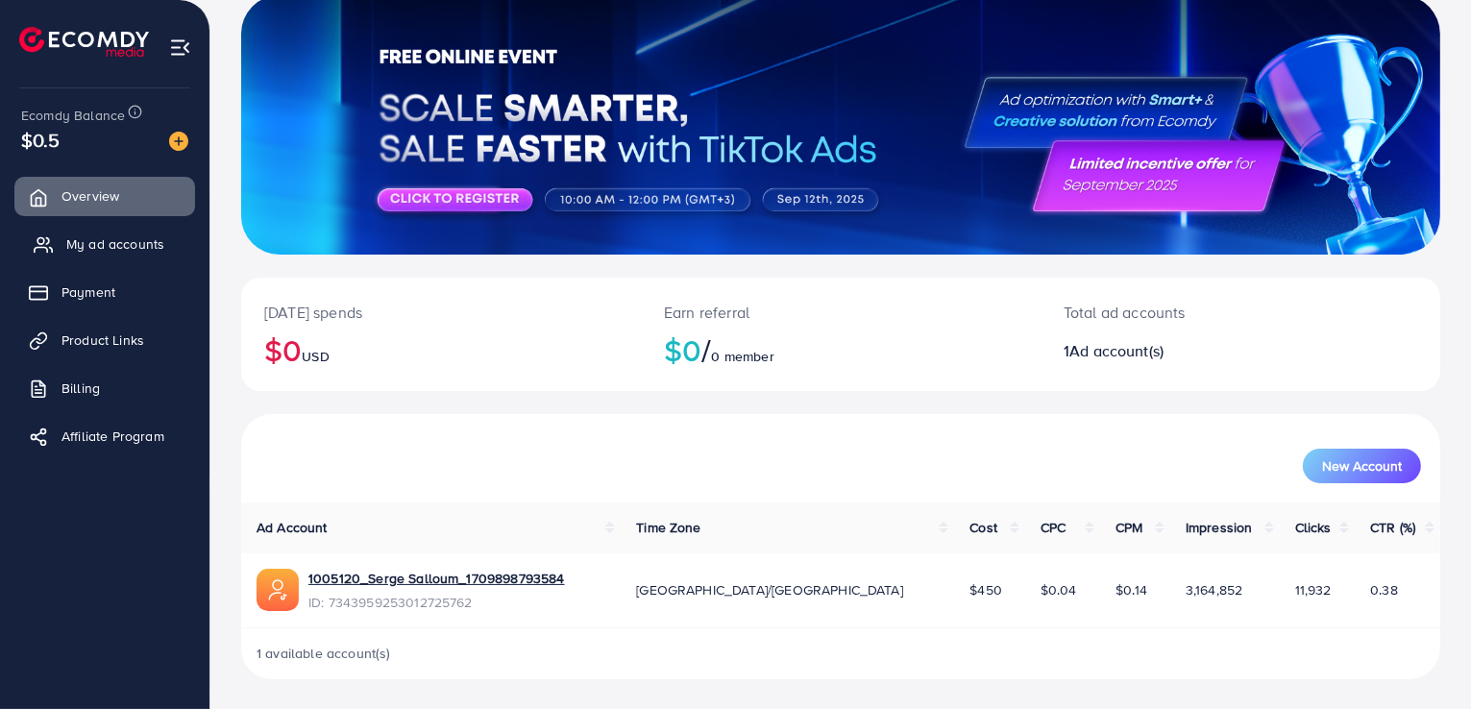
click at [105, 244] on span "My ad accounts" at bounding box center [115, 243] width 98 height 19
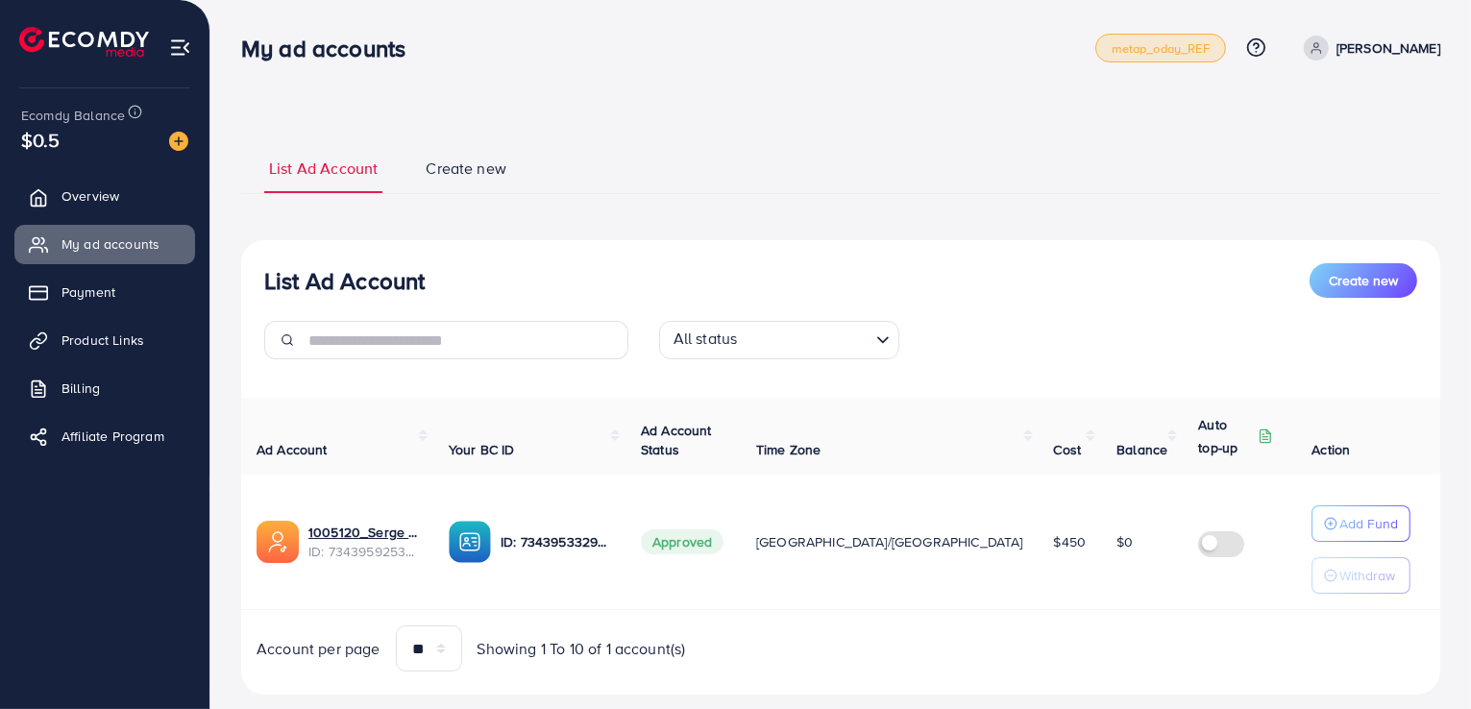
click at [1167, 36] on link "metap_oday_REF" at bounding box center [1160, 48] width 131 height 29
